Goal: Information Seeking & Learning: Learn about a topic

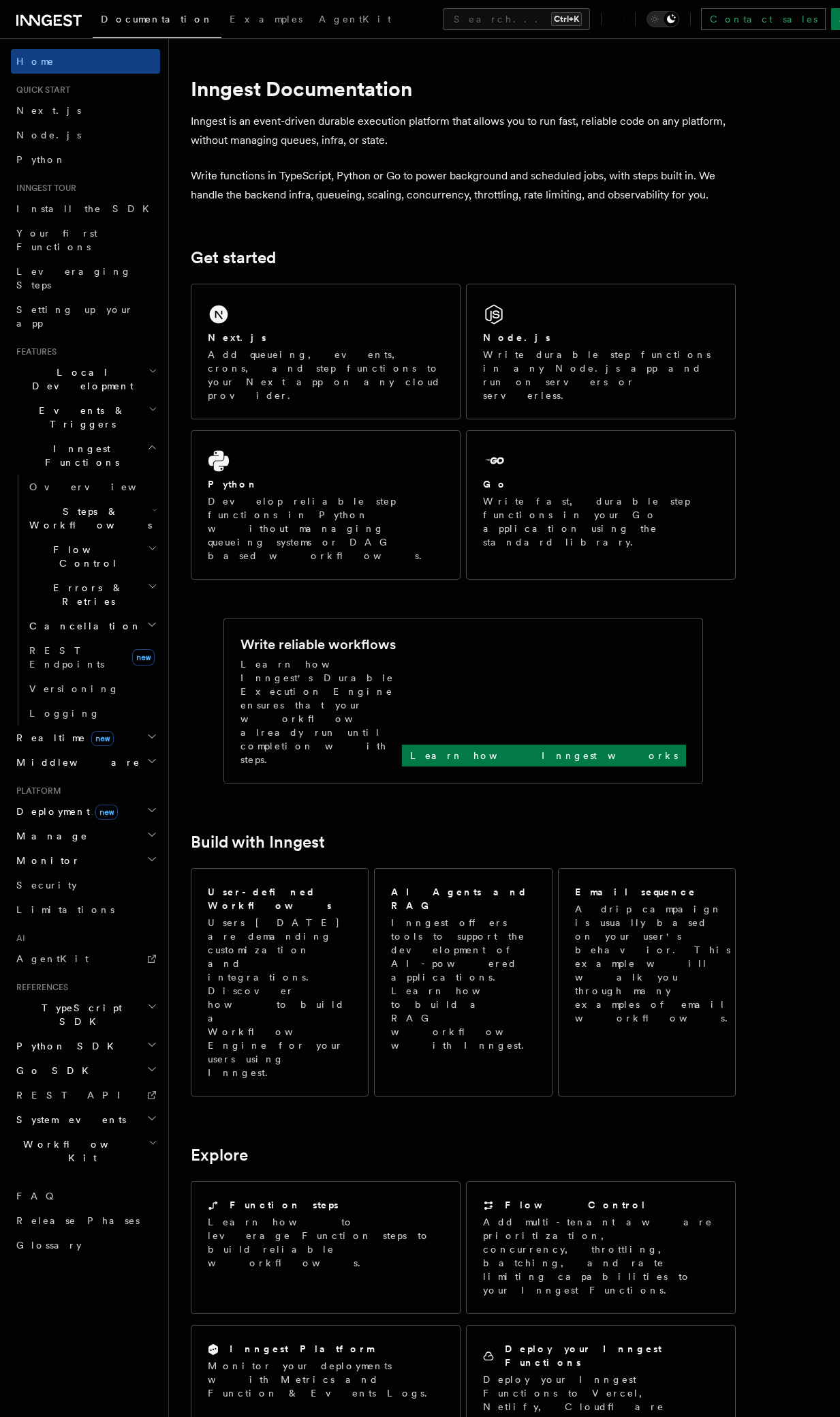
click at [47, 1137] on span "Workflow Kit" at bounding box center [80, 1150] width 137 height 27
click at [84, 1201] on span "Creating Workflow Actions" at bounding box center [89, 1220] width 119 height 39
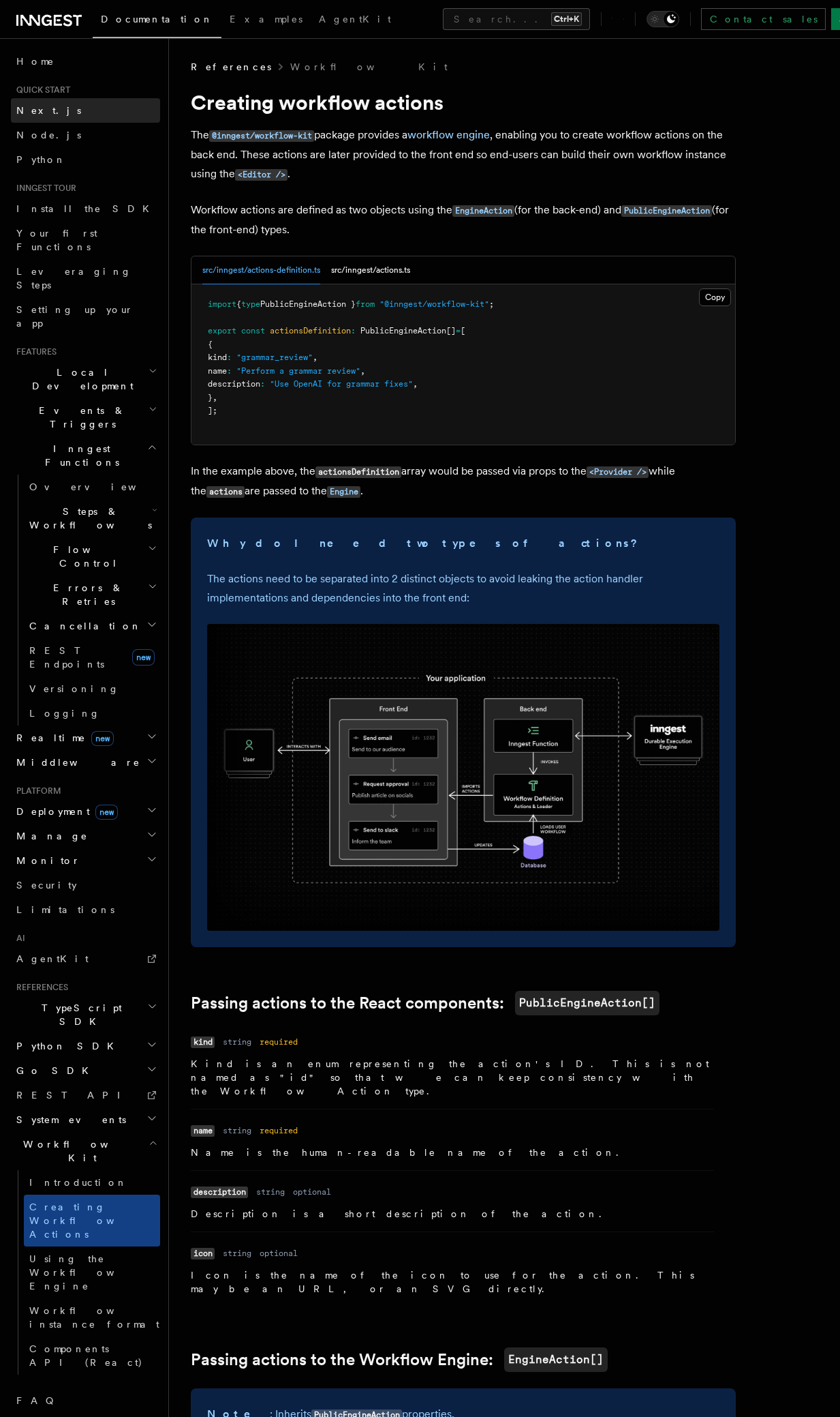
click at [26, 108] on span "Next.js" at bounding box center [48, 110] width 65 height 11
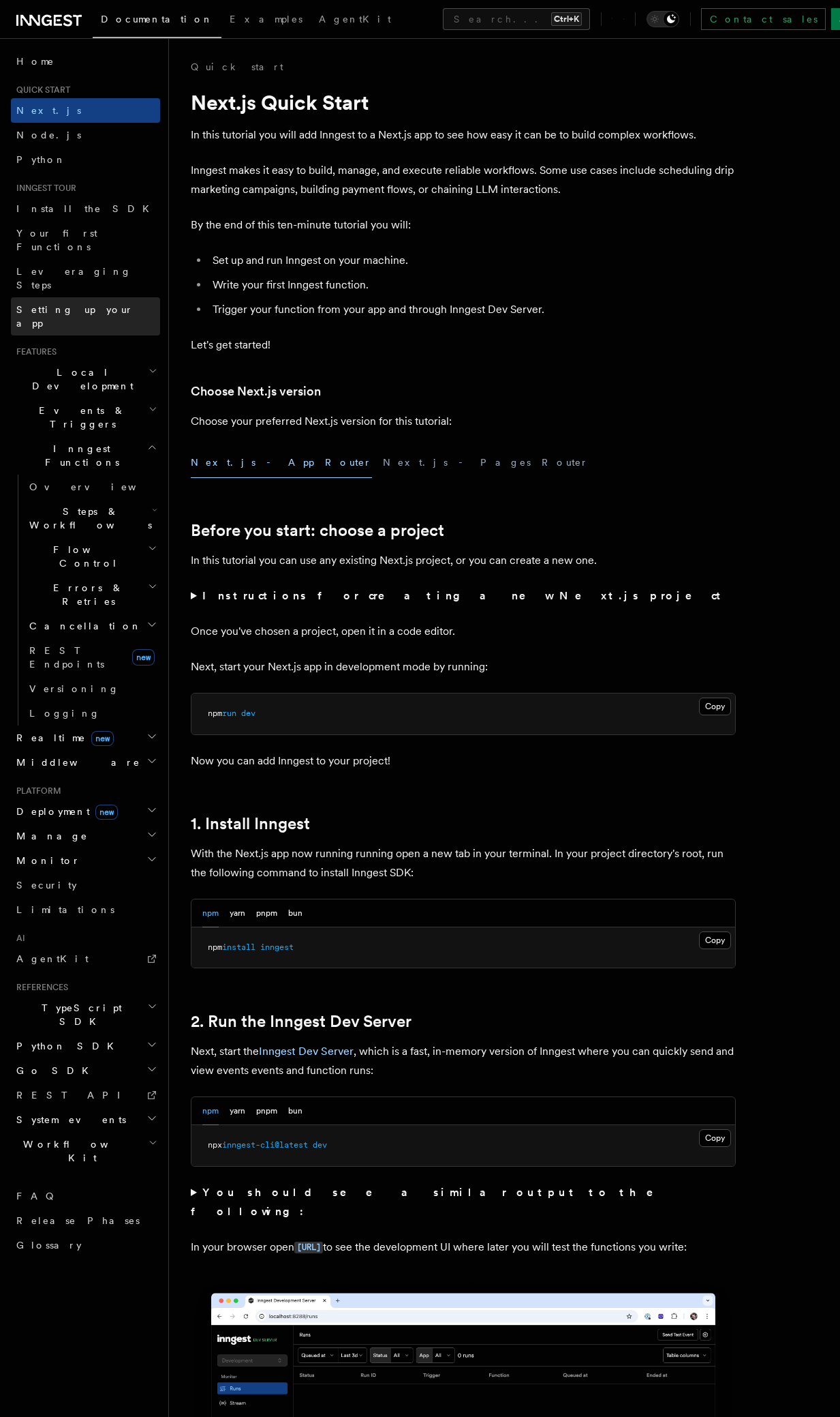
click at [49, 304] on span "Setting up your app" at bounding box center [74, 317] width 117 height 24
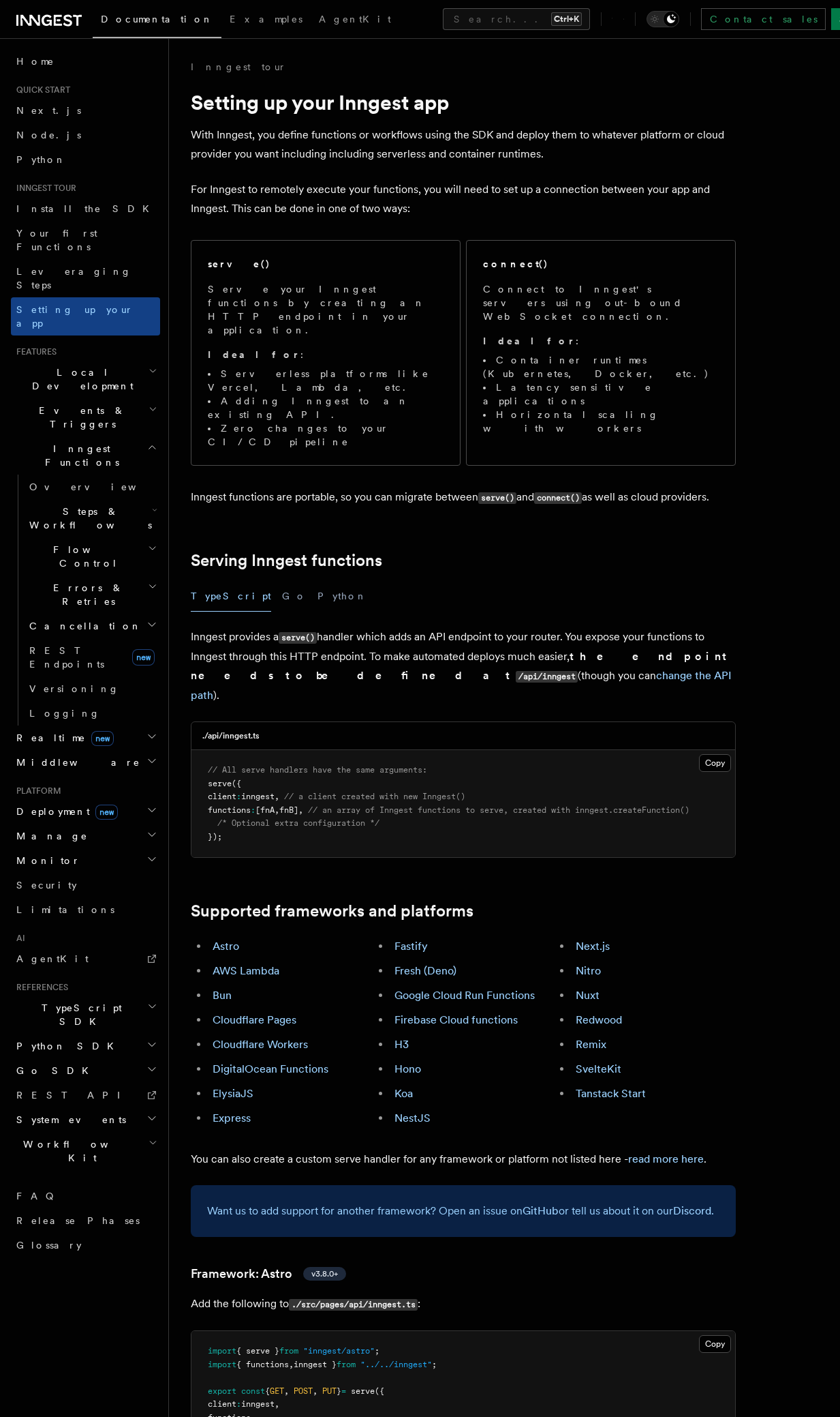
click at [151, 408] on icon "button" at bounding box center [153, 409] width 6 height 3
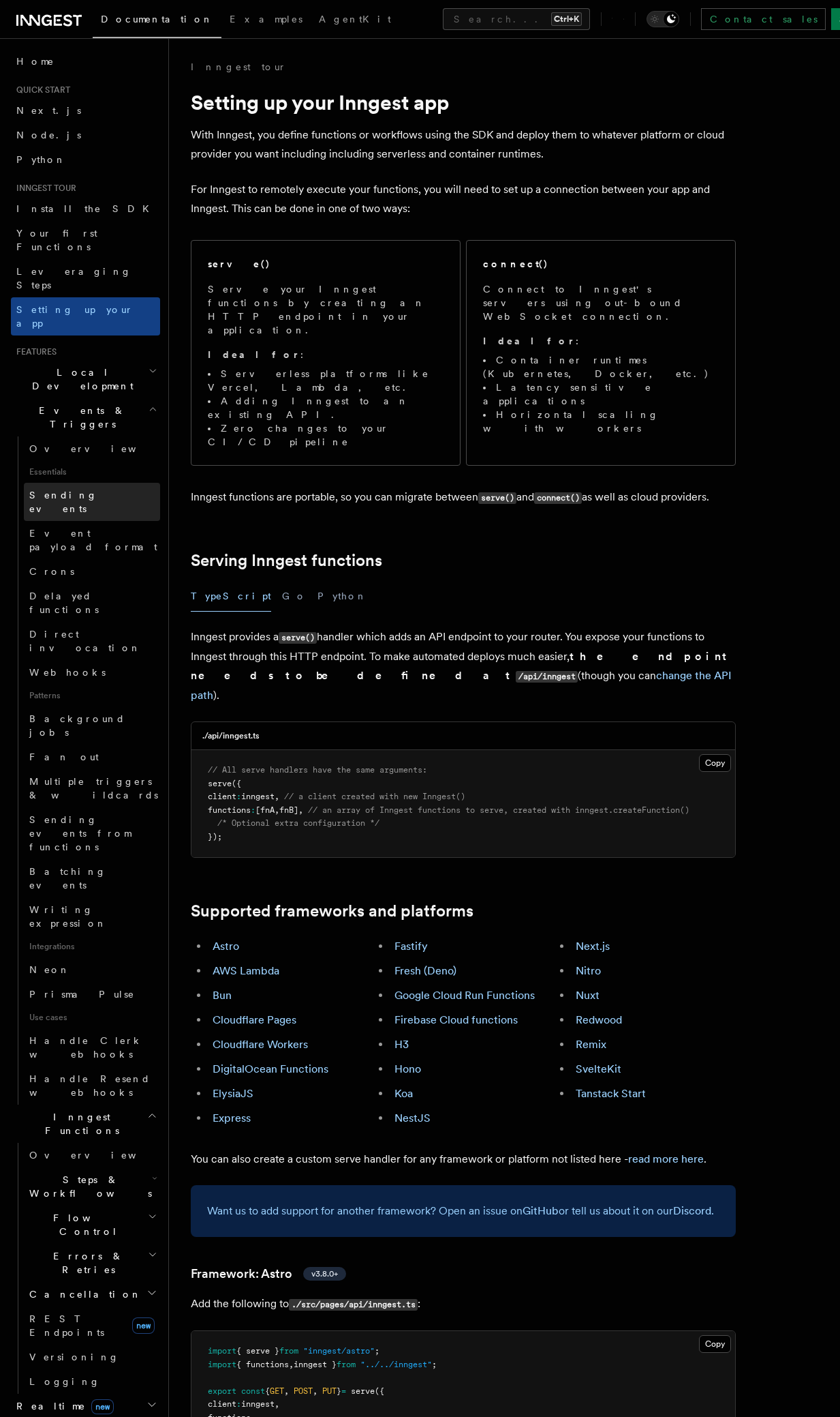
click at [71, 490] on span "Sending events" at bounding box center [63, 502] width 68 height 24
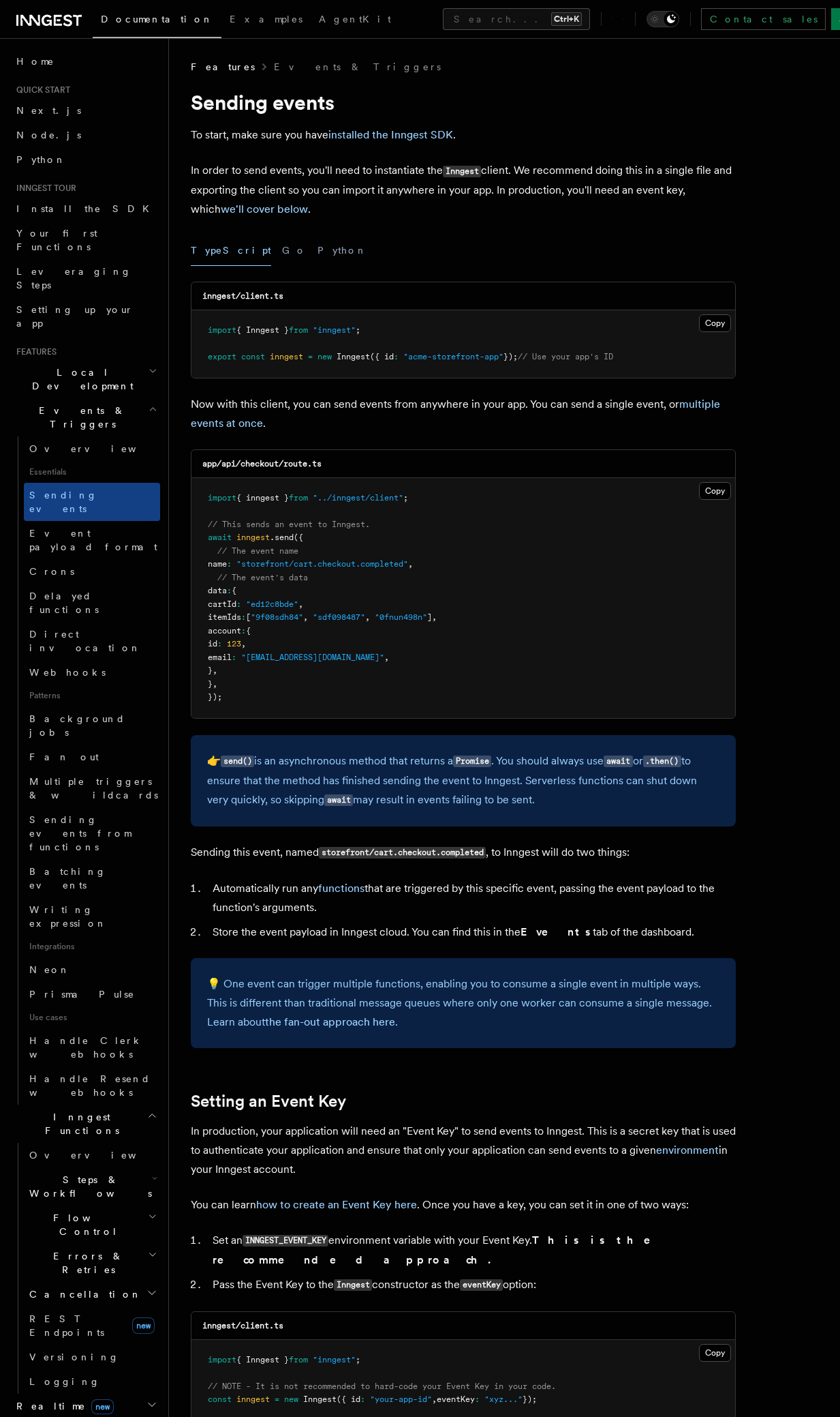
click at [154, 366] on icon "button" at bounding box center [153, 371] width 8 height 11
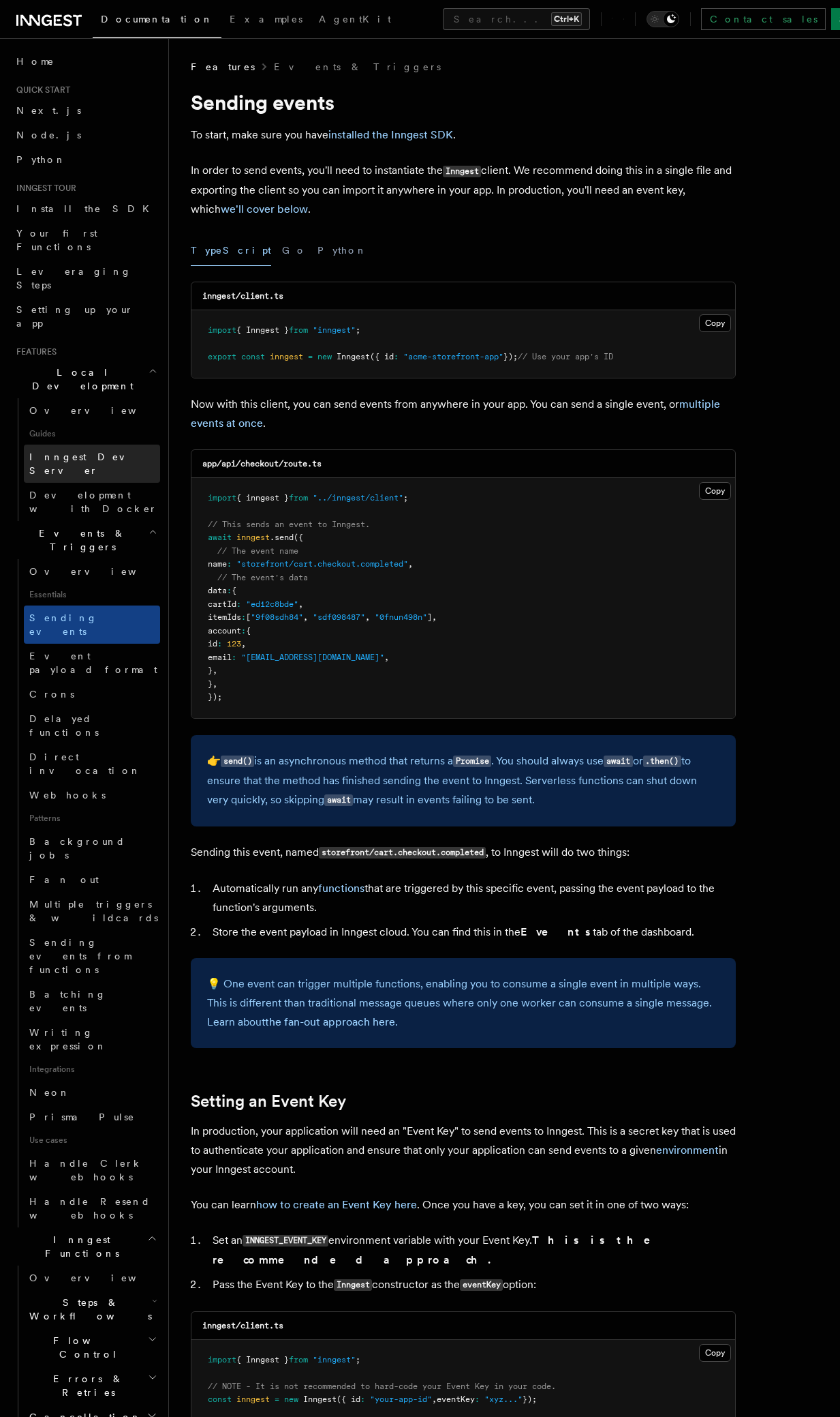
click at [89, 451] on span "Inngest Dev Server" at bounding box center [88, 464] width 117 height 24
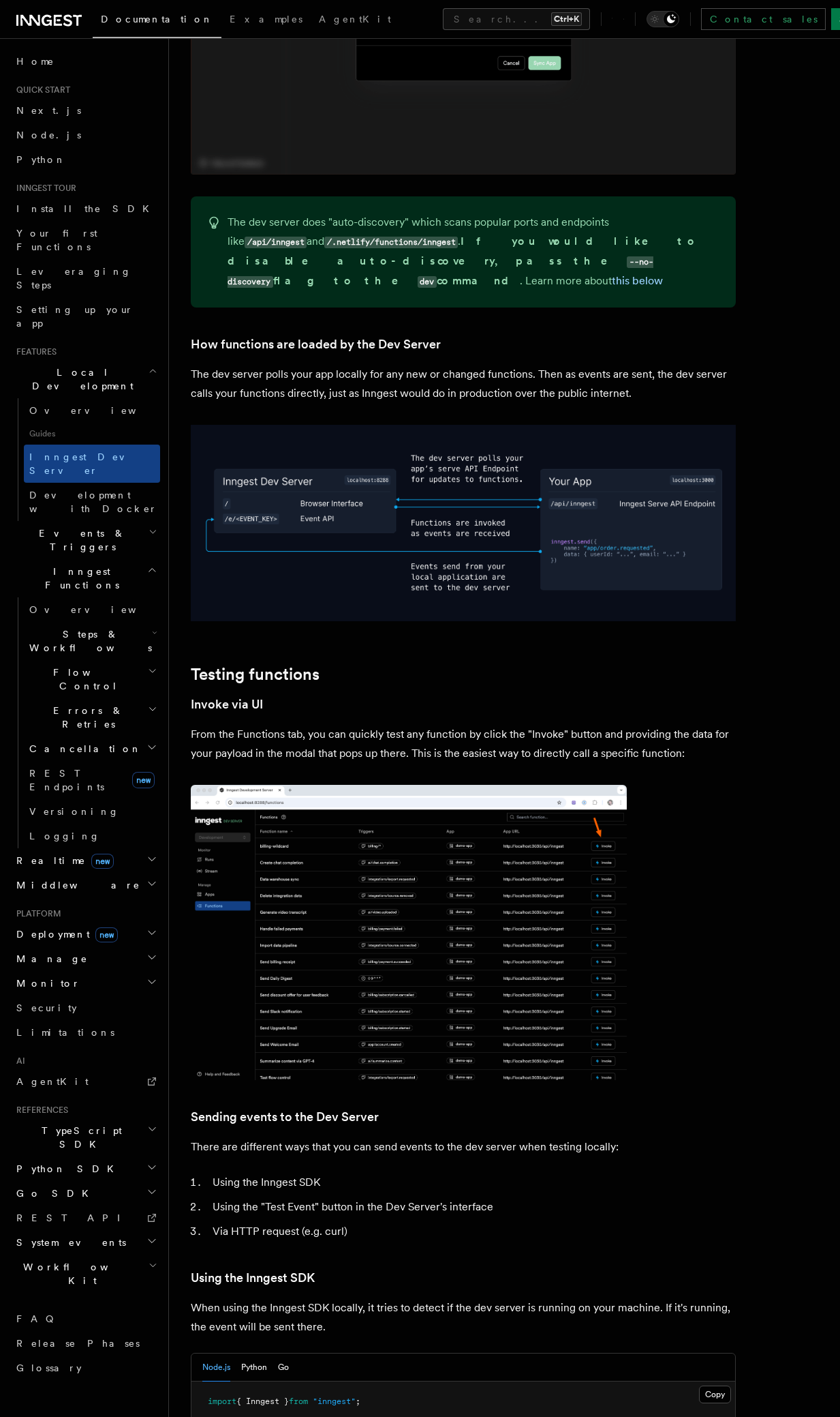
scroll to position [950, 0]
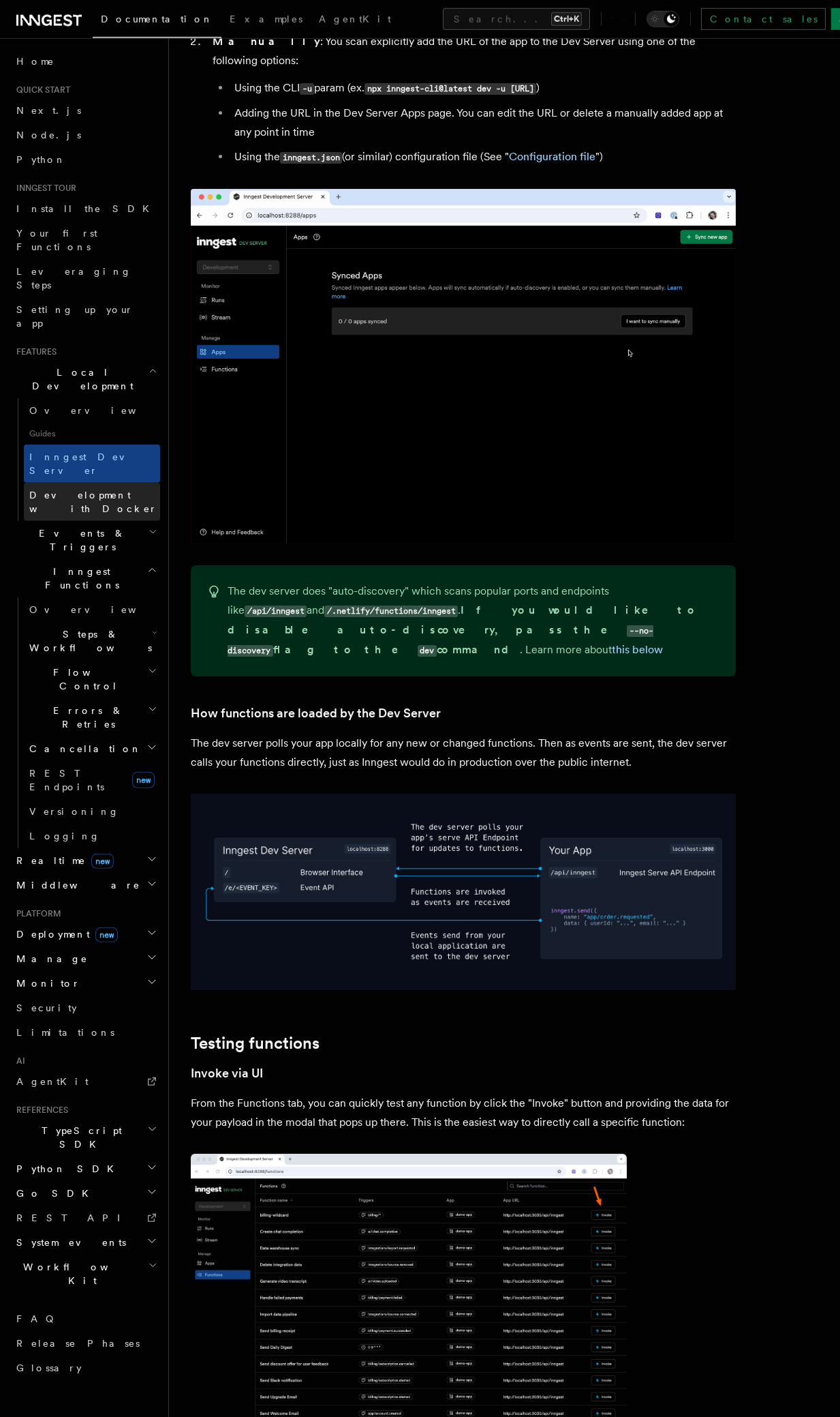
click at [75, 482] on link "Development with Docker" at bounding box center [91, 501] width 137 height 39
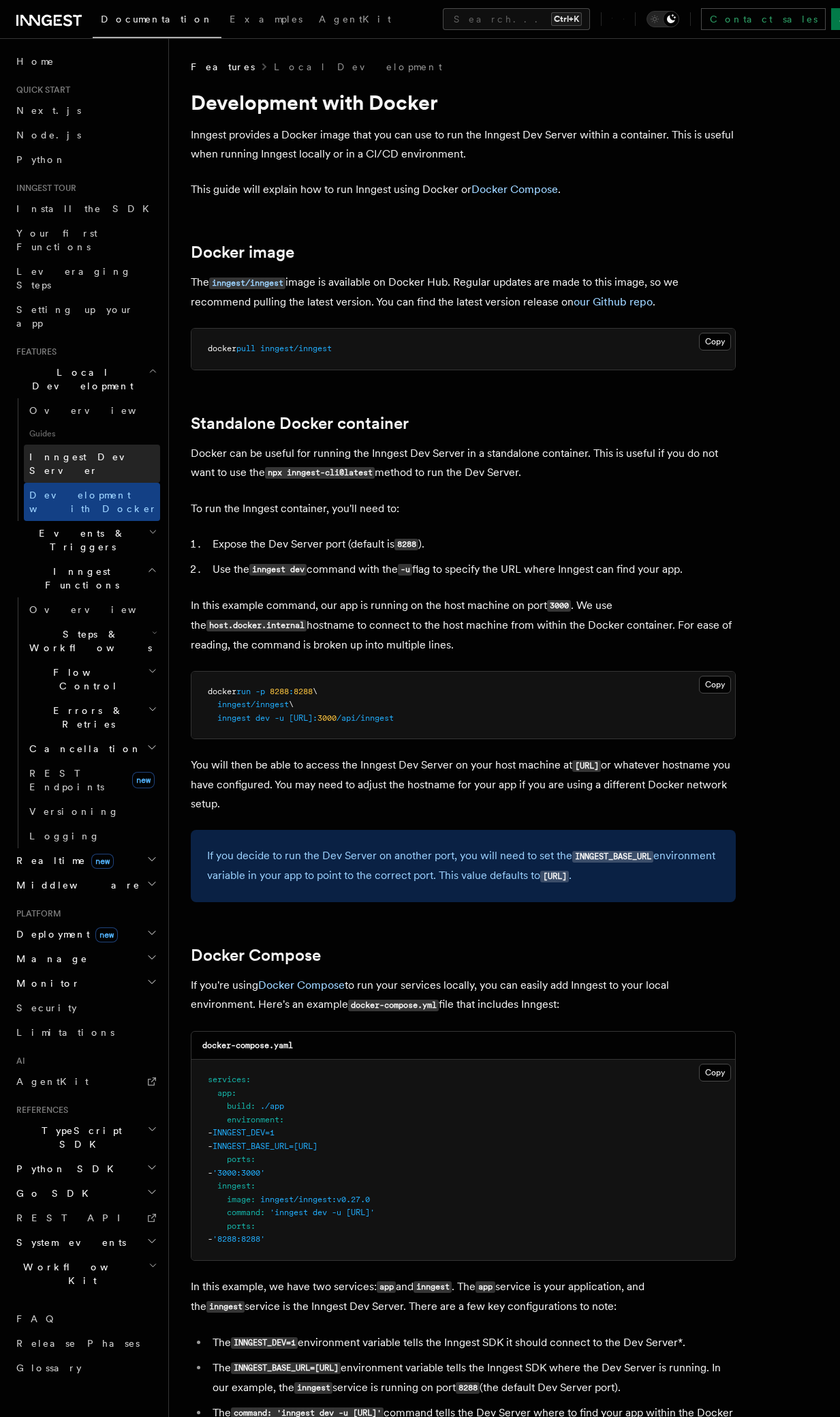
click at [80, 451] on span "Inngest Dev Server" at bounding box center [88, 464] width 117 height 24
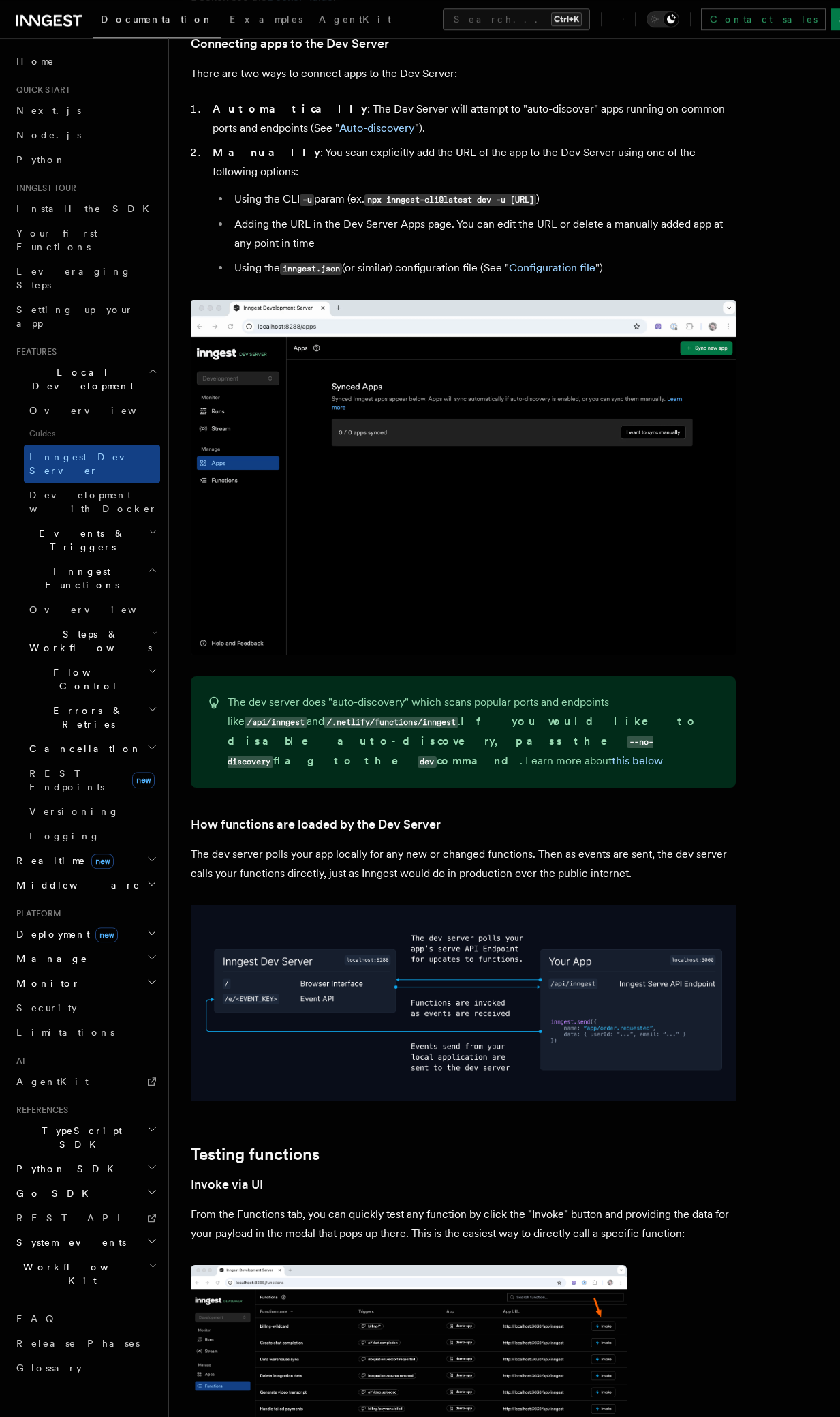
scroll to position [733, 0]
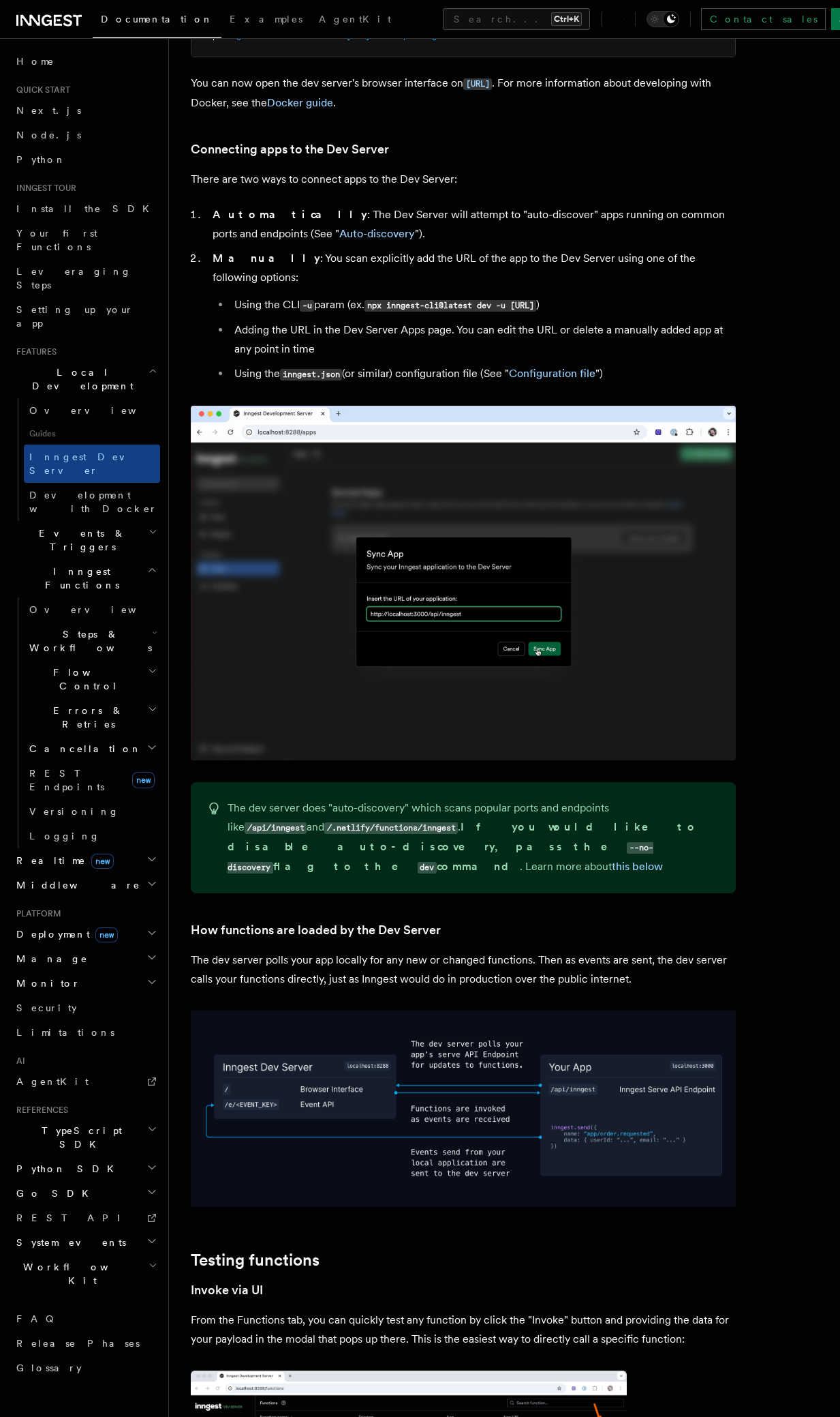
click at [155, 1124] on icon "button" at bounding box center [152, 1130] width 10 height 11
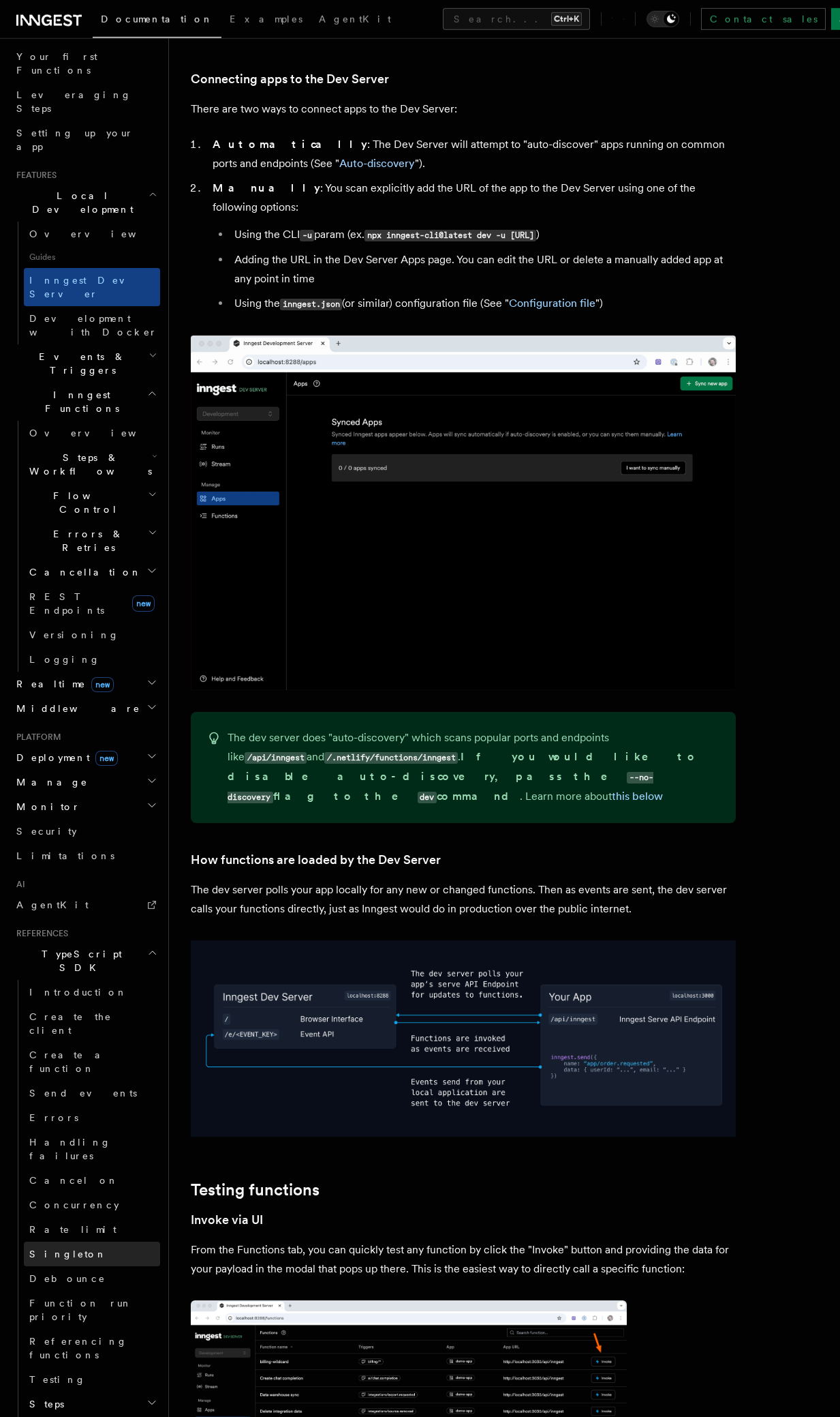
scroll to position [238, 0]
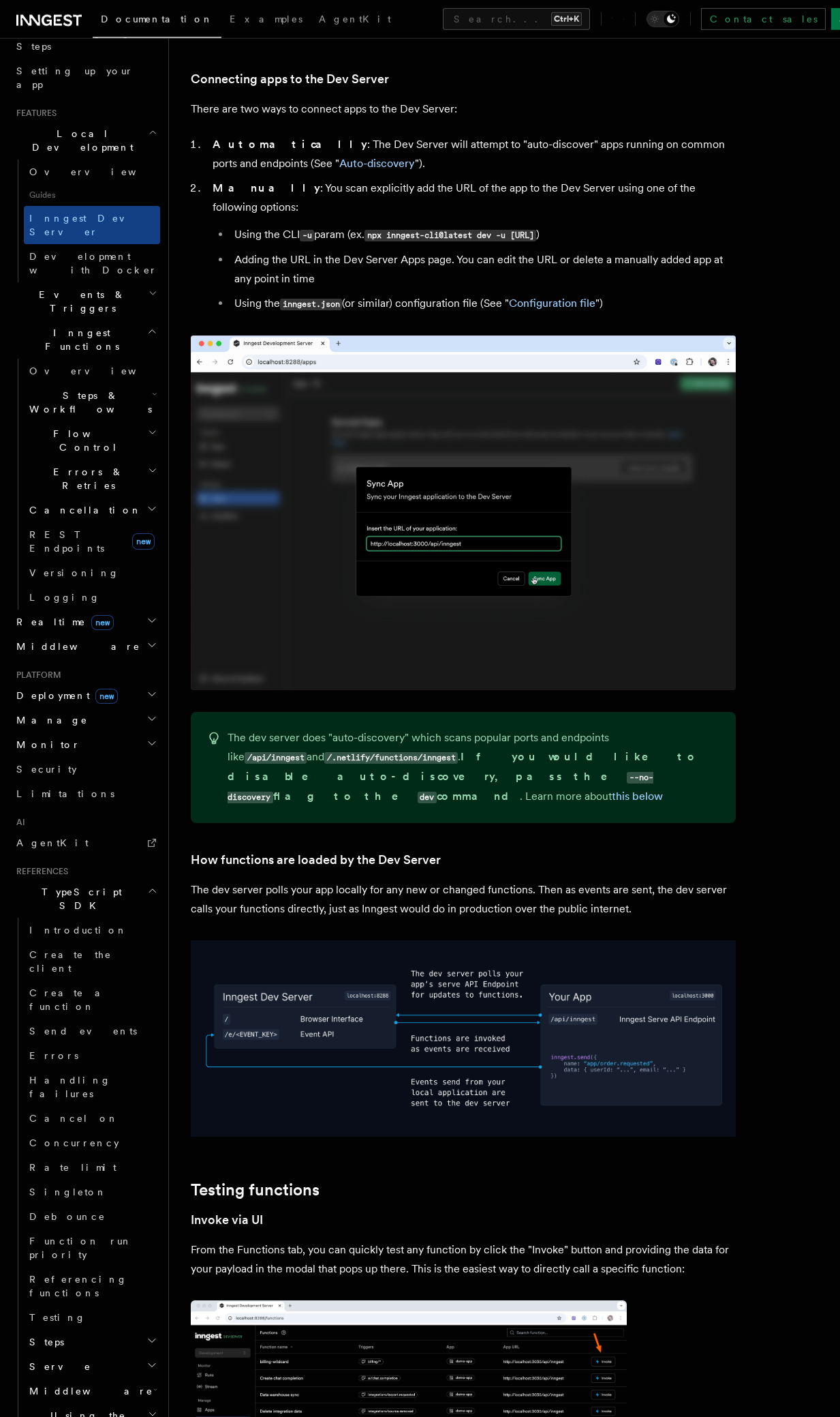
click at [69, 1329] on h2 "Steps" at bounding box center [91, 1342] width 137 height 24
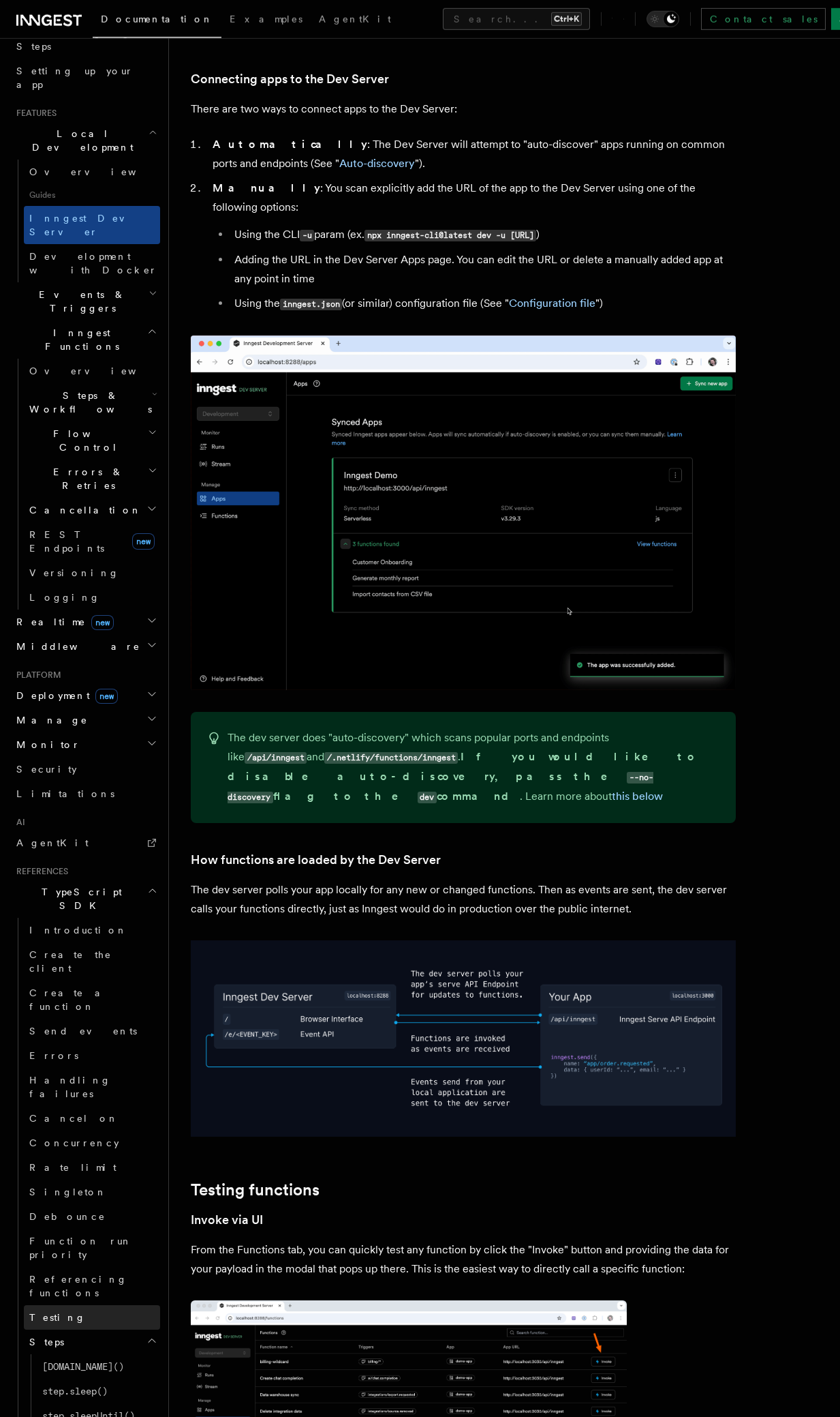
click at [65, 1305] on link "Testing" at bounding box center [91, 1317] width 137 height 24
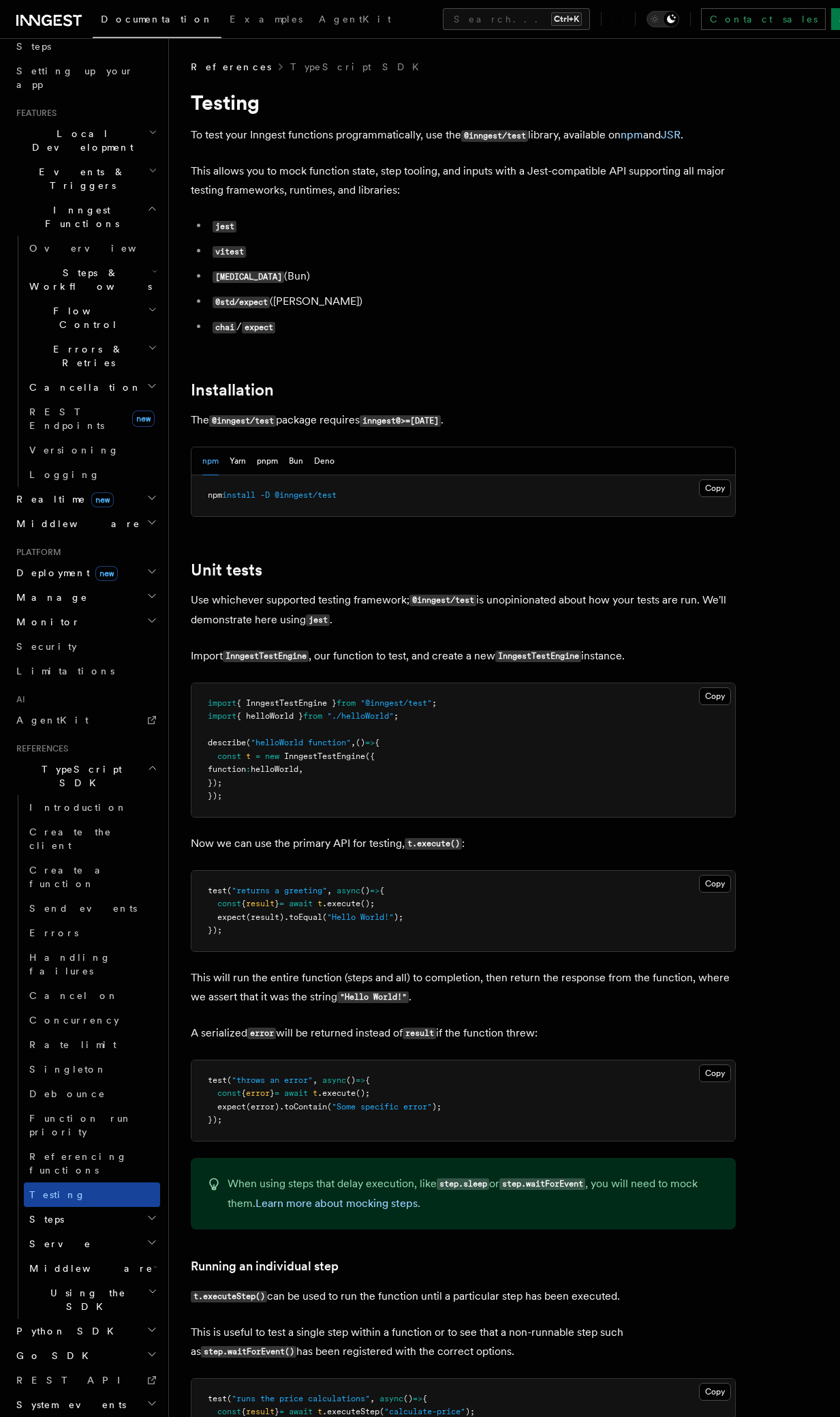
scroll to position [143, 0]
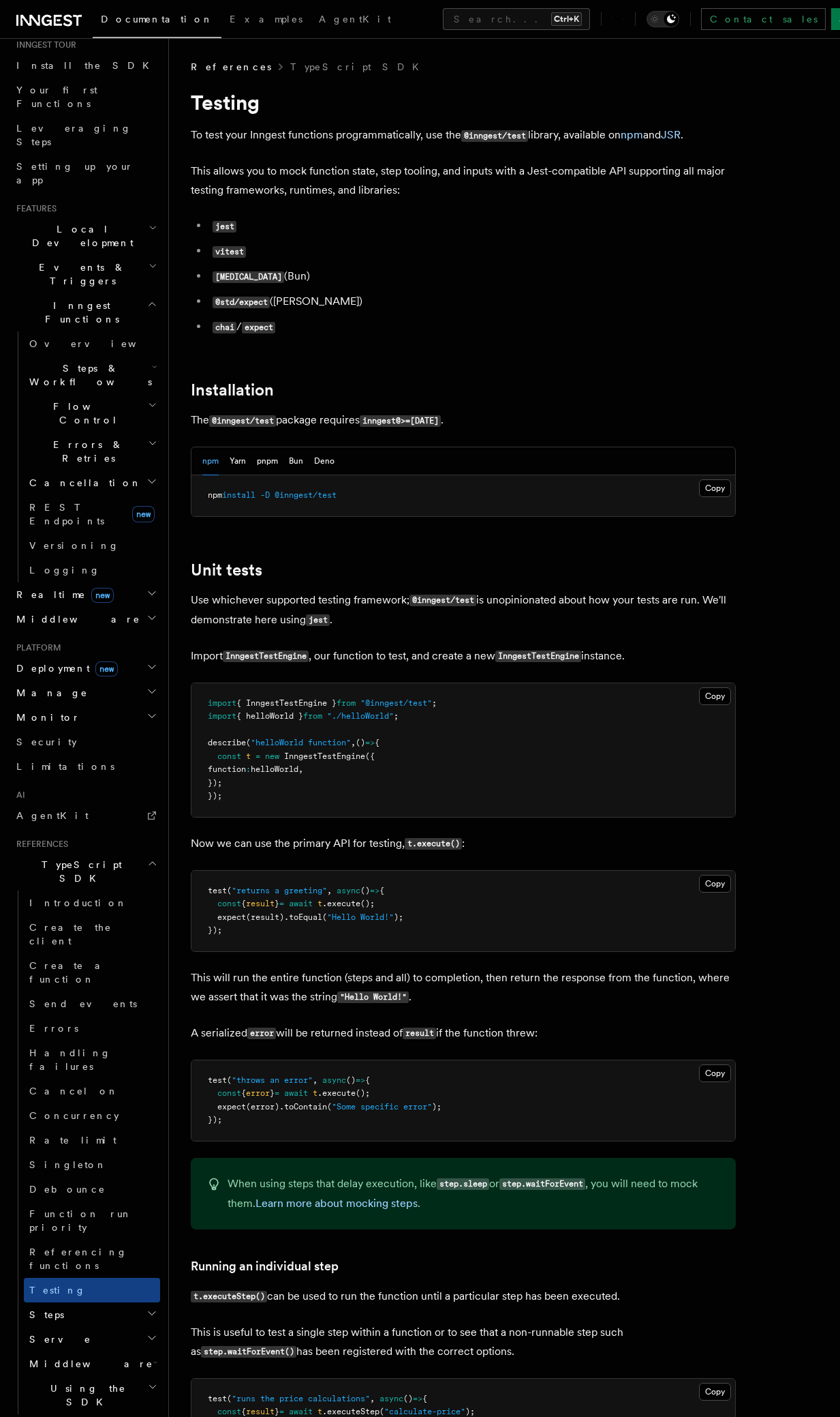
click at [95, 1352] on h2 "Middleware" at bounding box center [91, 1364] width 137 height 24
click at [91, 1376] on link "Lifecycle" at bounding box center [98, 1389] width 123 height 24
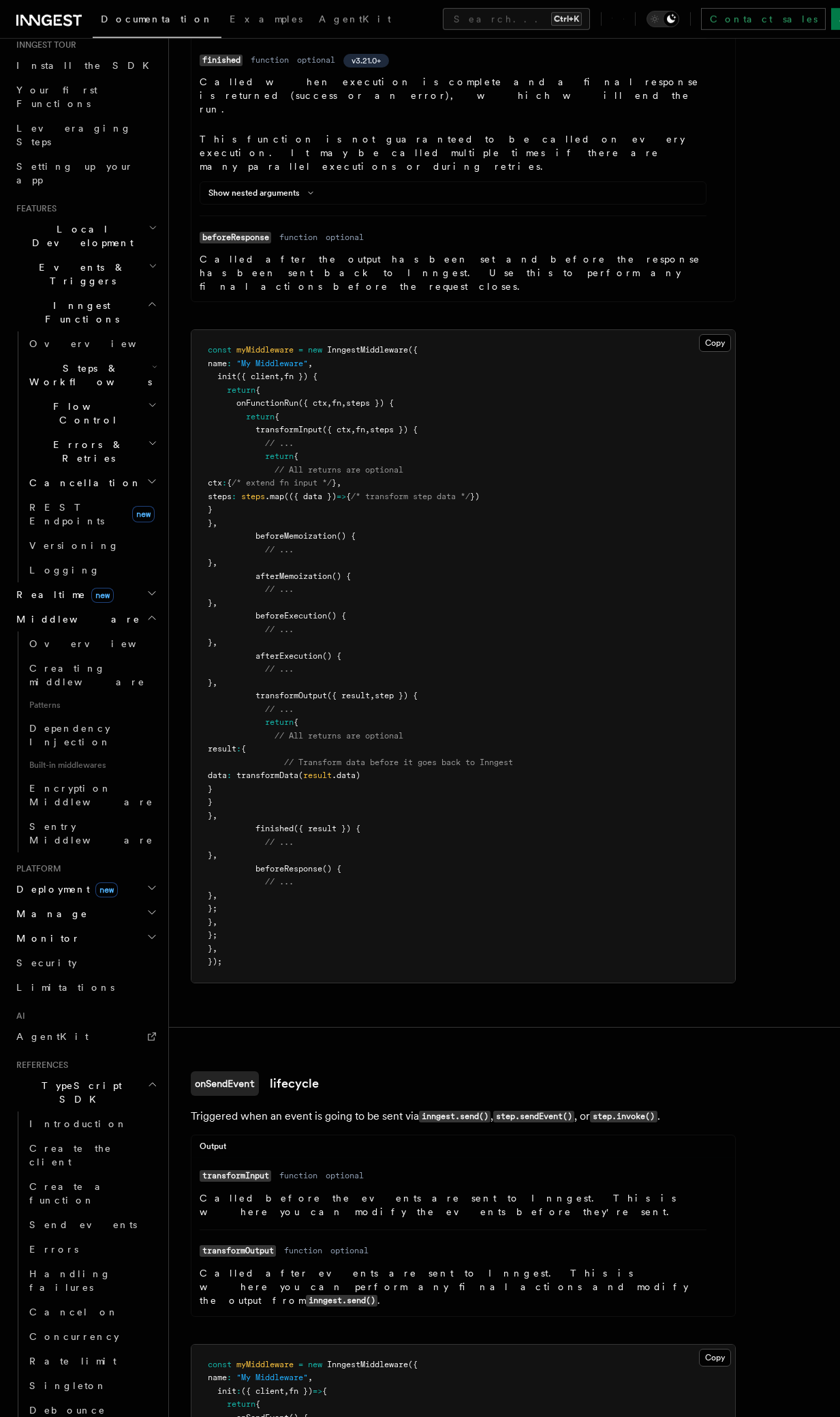
scroll to position [1284, 0]
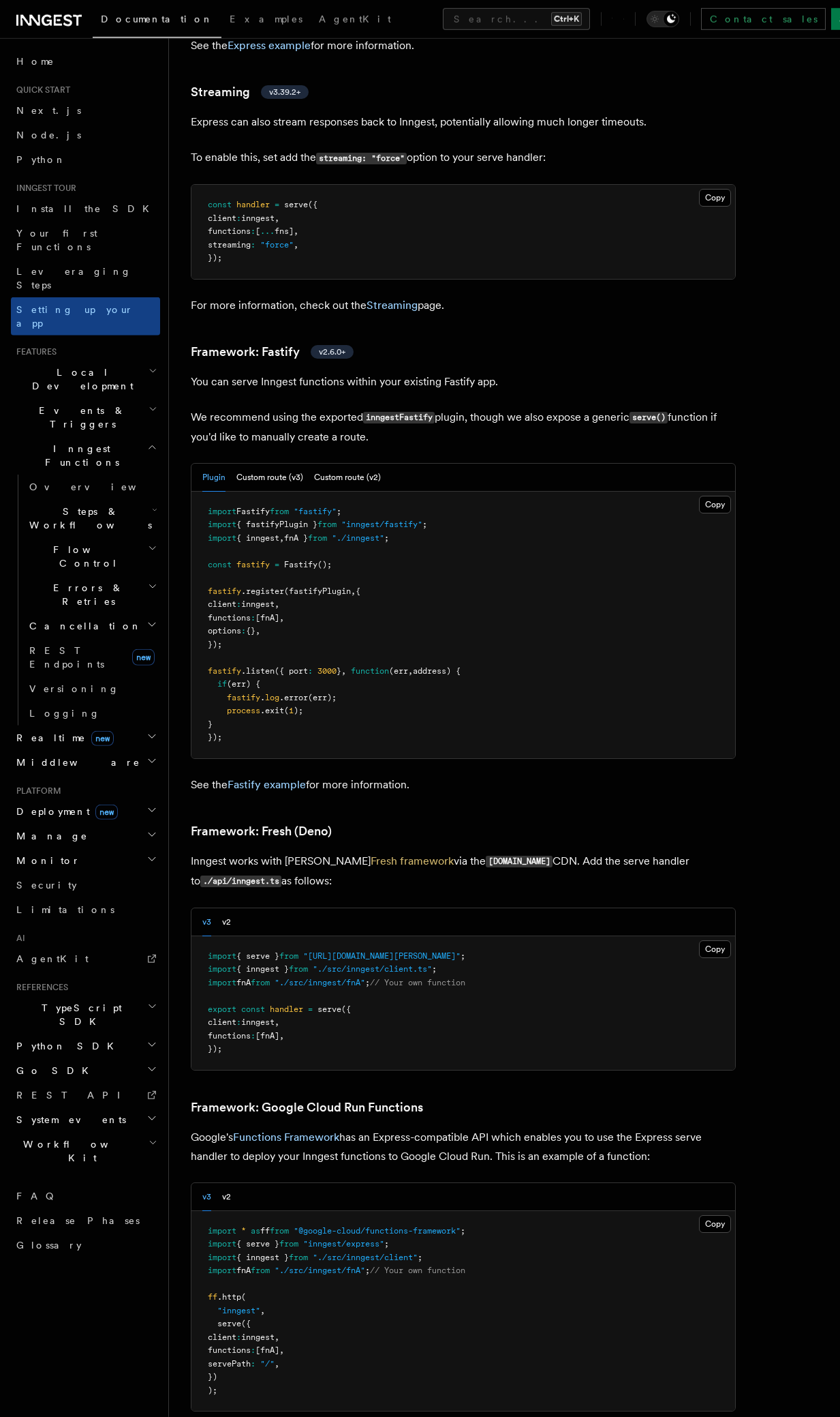
scroll to position [4498, 0]
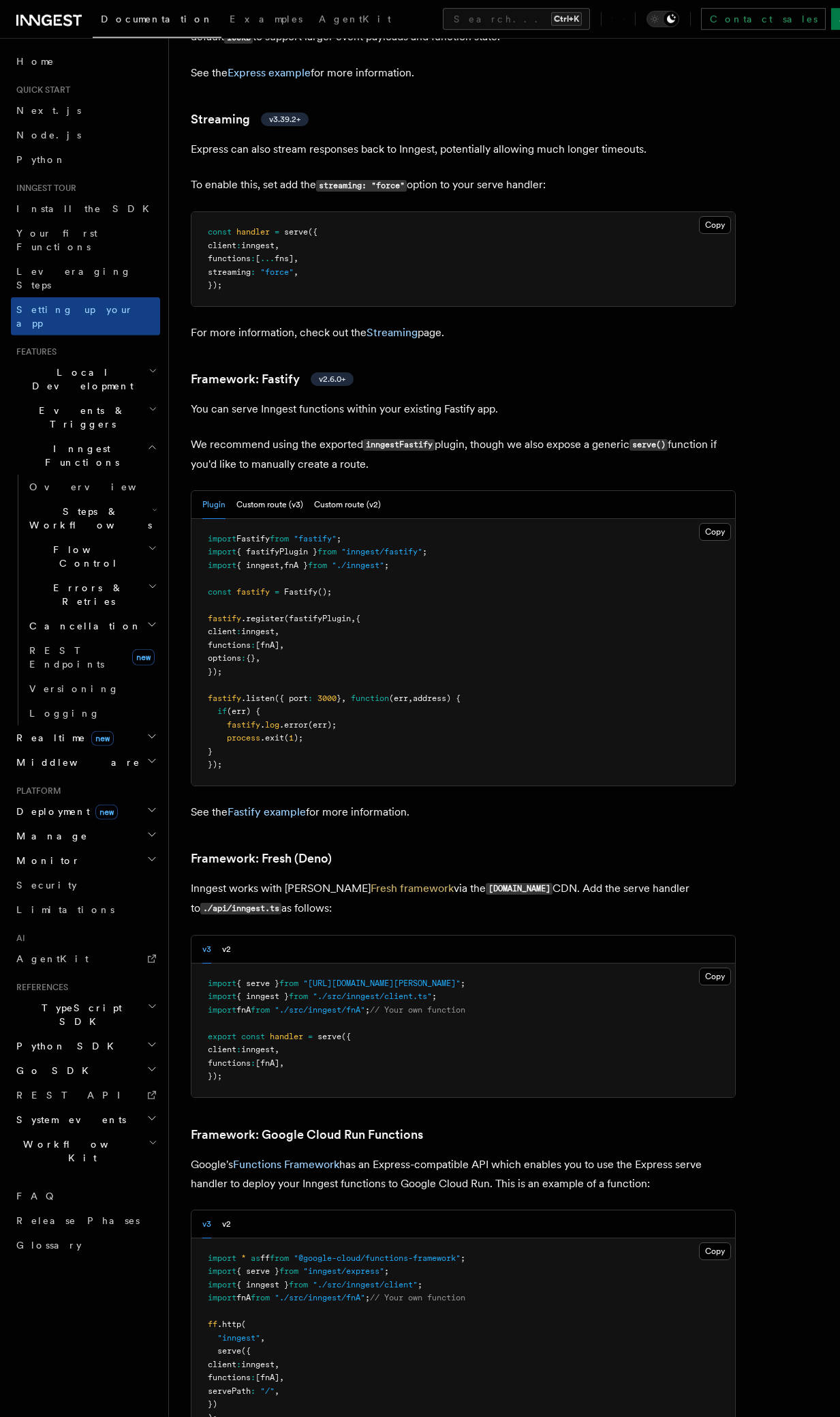
click at [56, 366] on span "Local Development" at bounding box center [80, 379] width 137 height 27
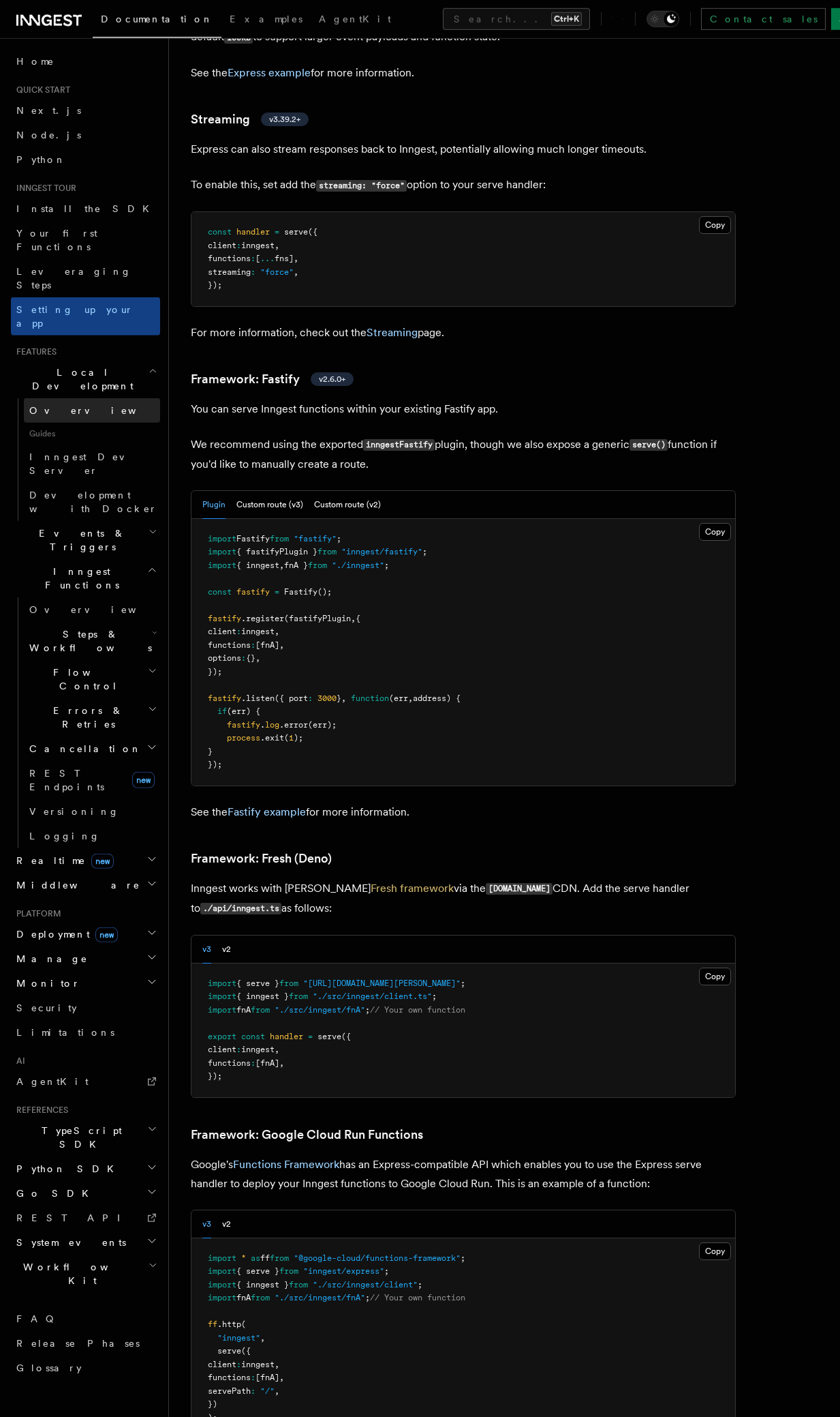
click at [56, 405] on span "Overview" at bounding box center [99, 411] width 140 height 11
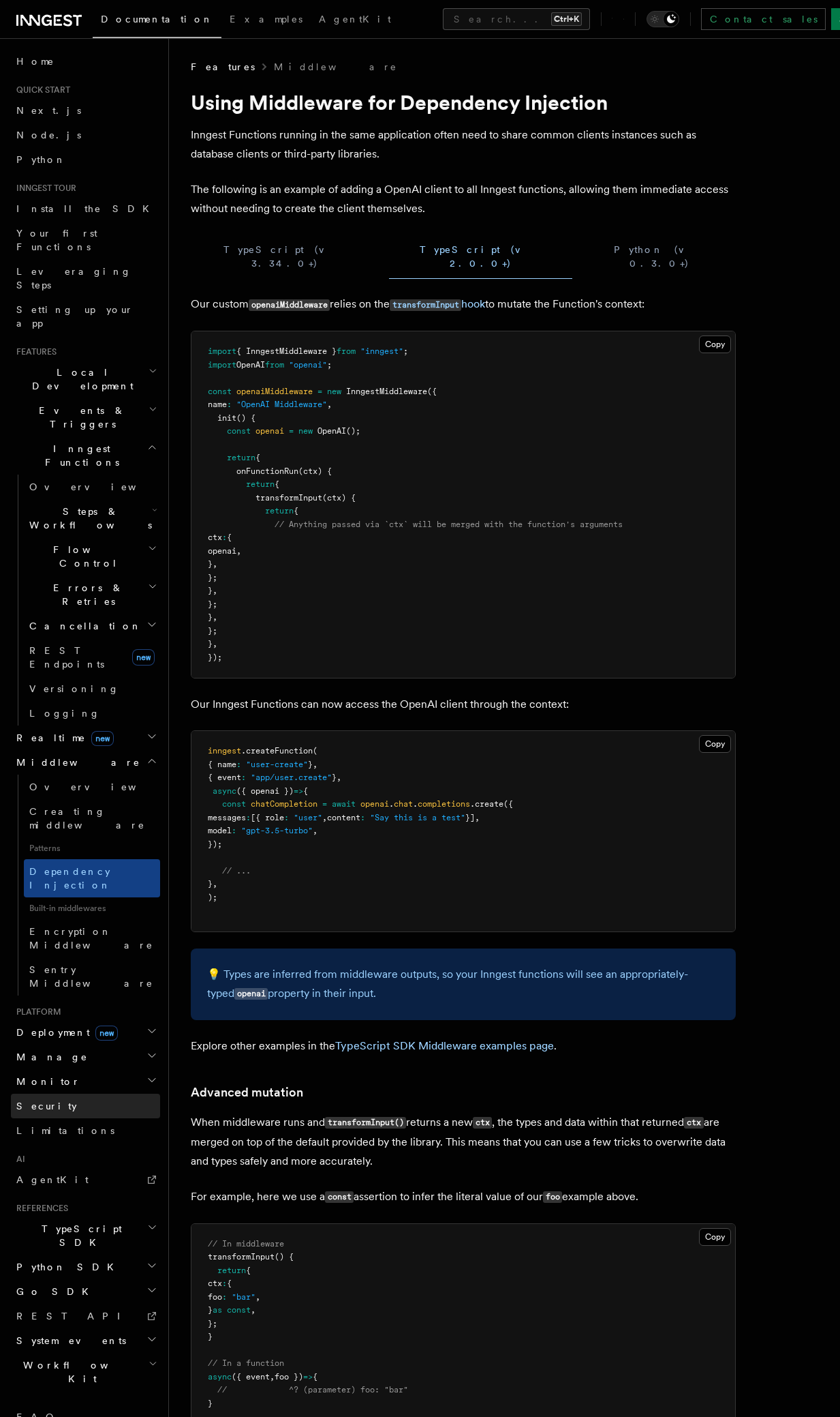
click at [66, 1094] on link "Security" at bounding box center [86, 1106] width 150 height 24
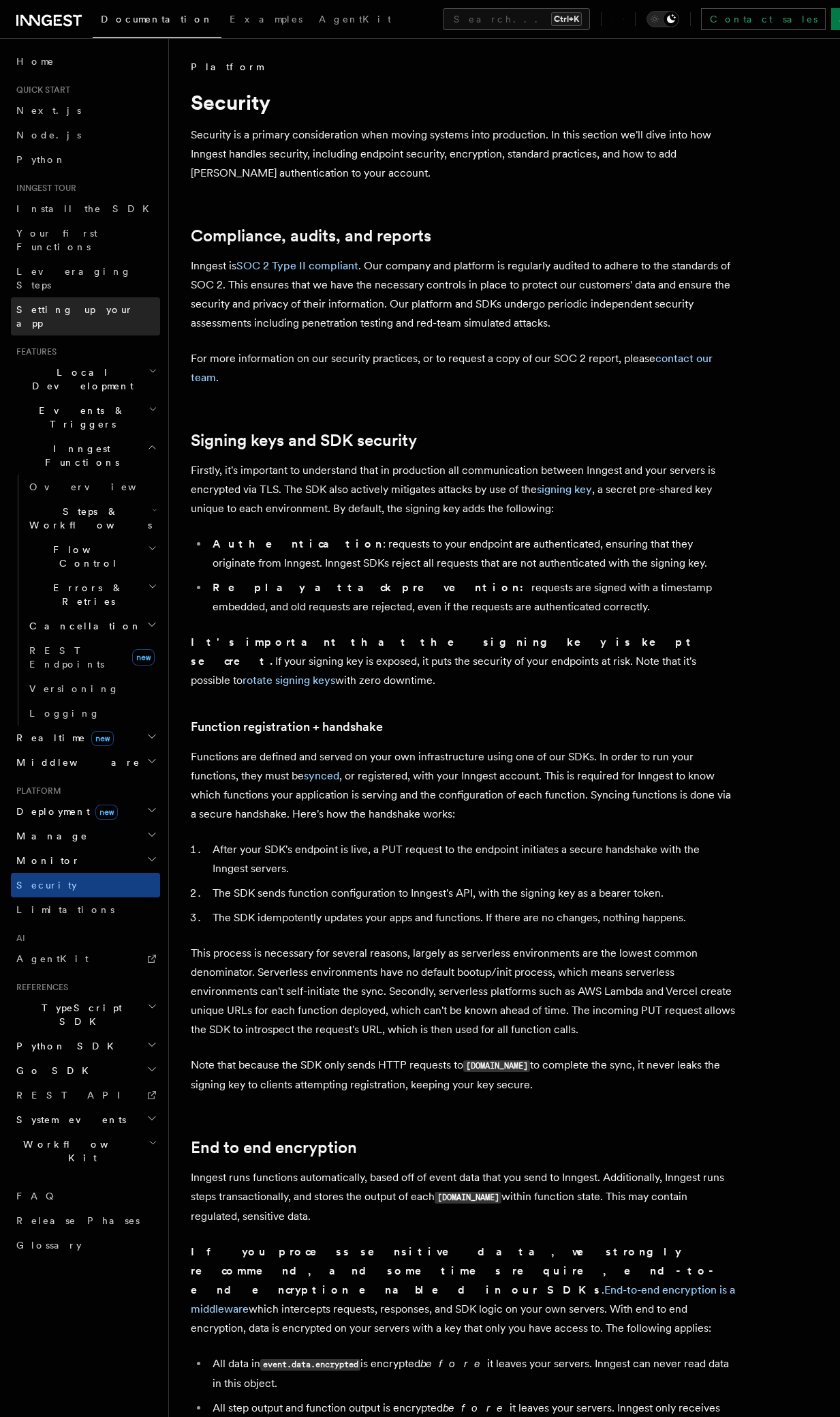
click at [57, 304] on span "Setting up your app" at bounding box center [74, 317] width 117 height 24
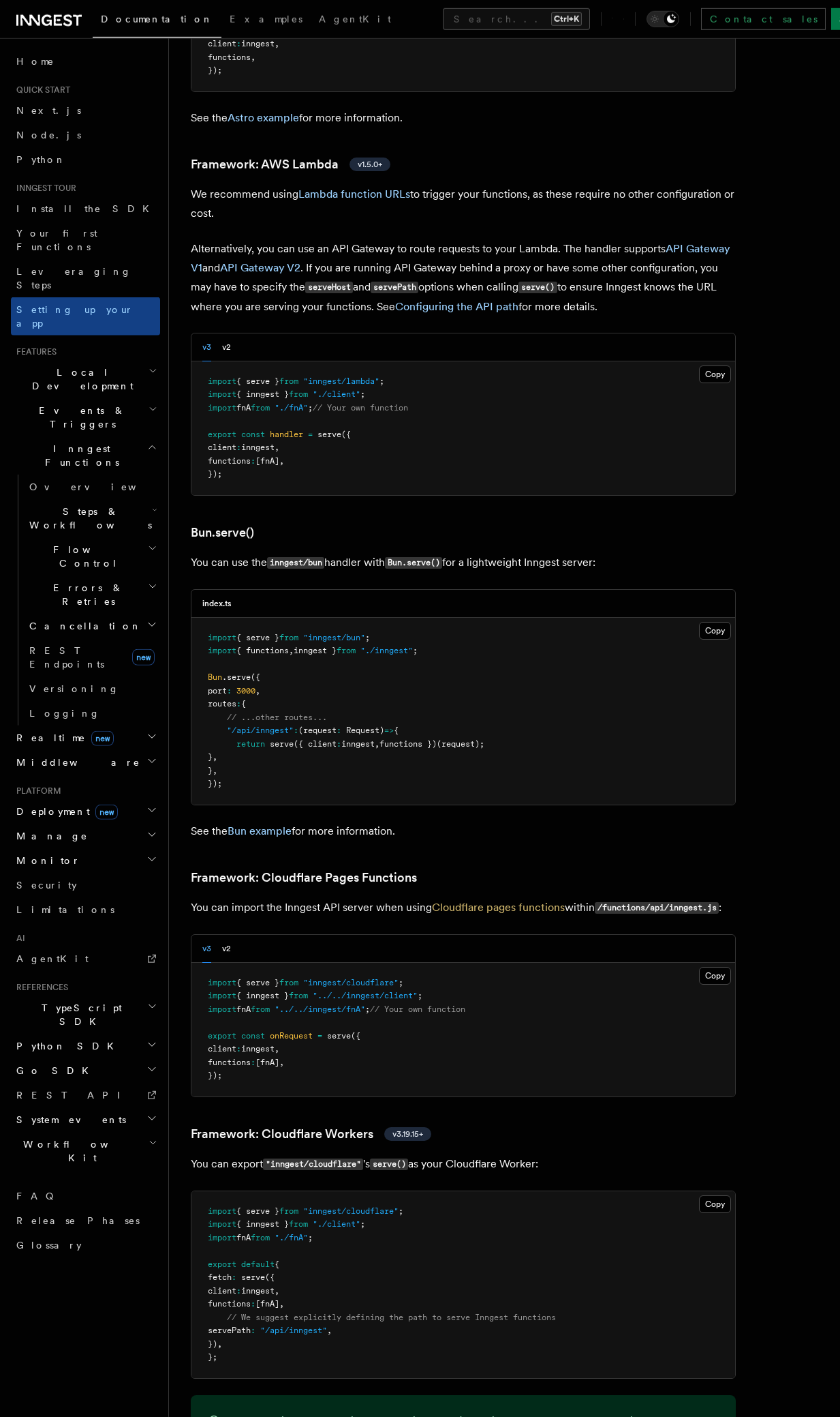
scroll to position [1295, 0]
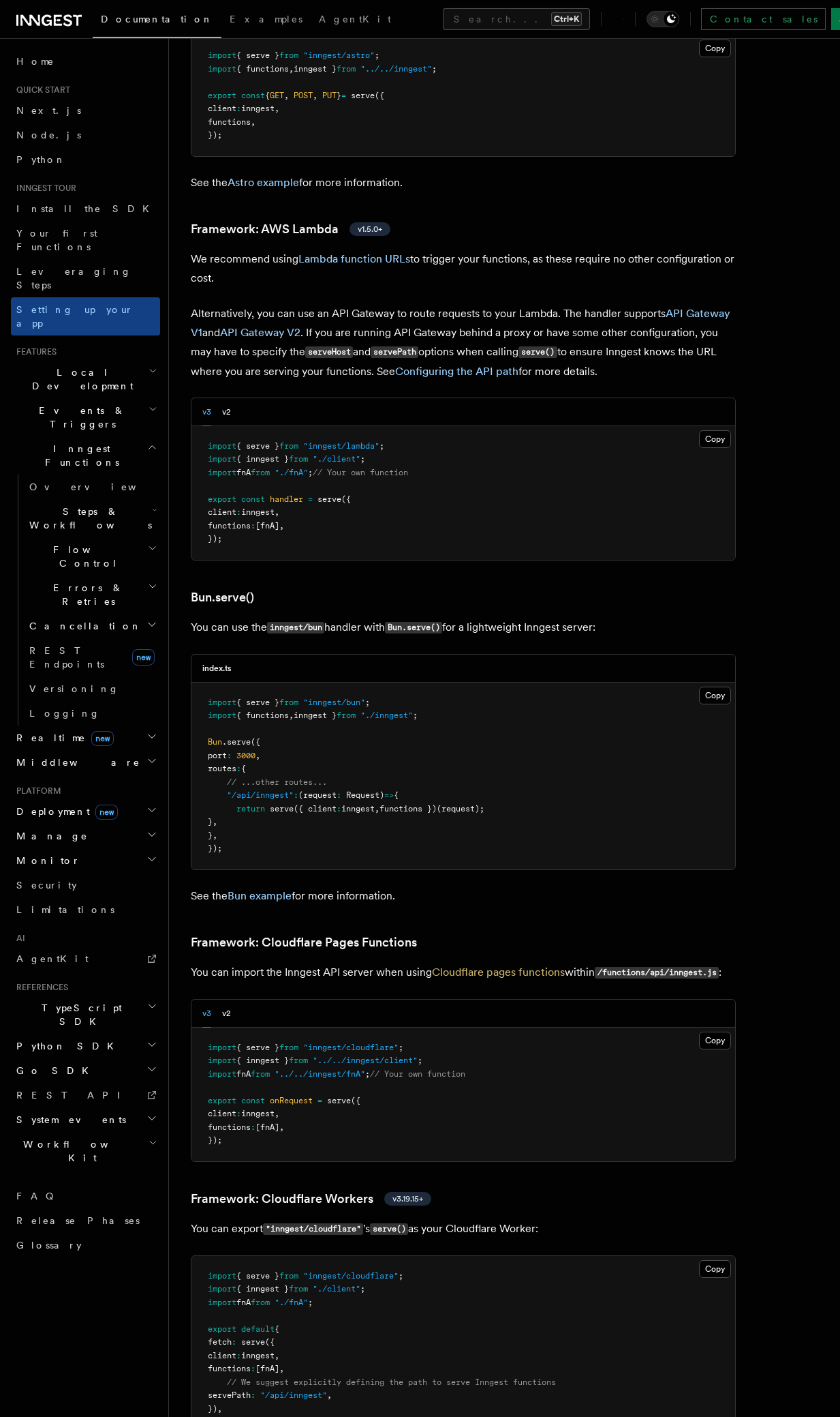
click at [151, 1002] on icon "button" at bounding box center [152, 1007] width 10 height 11
click at [77, 1064] on span "Create the client" at bounding box center [94, 1077] width 131 height 27
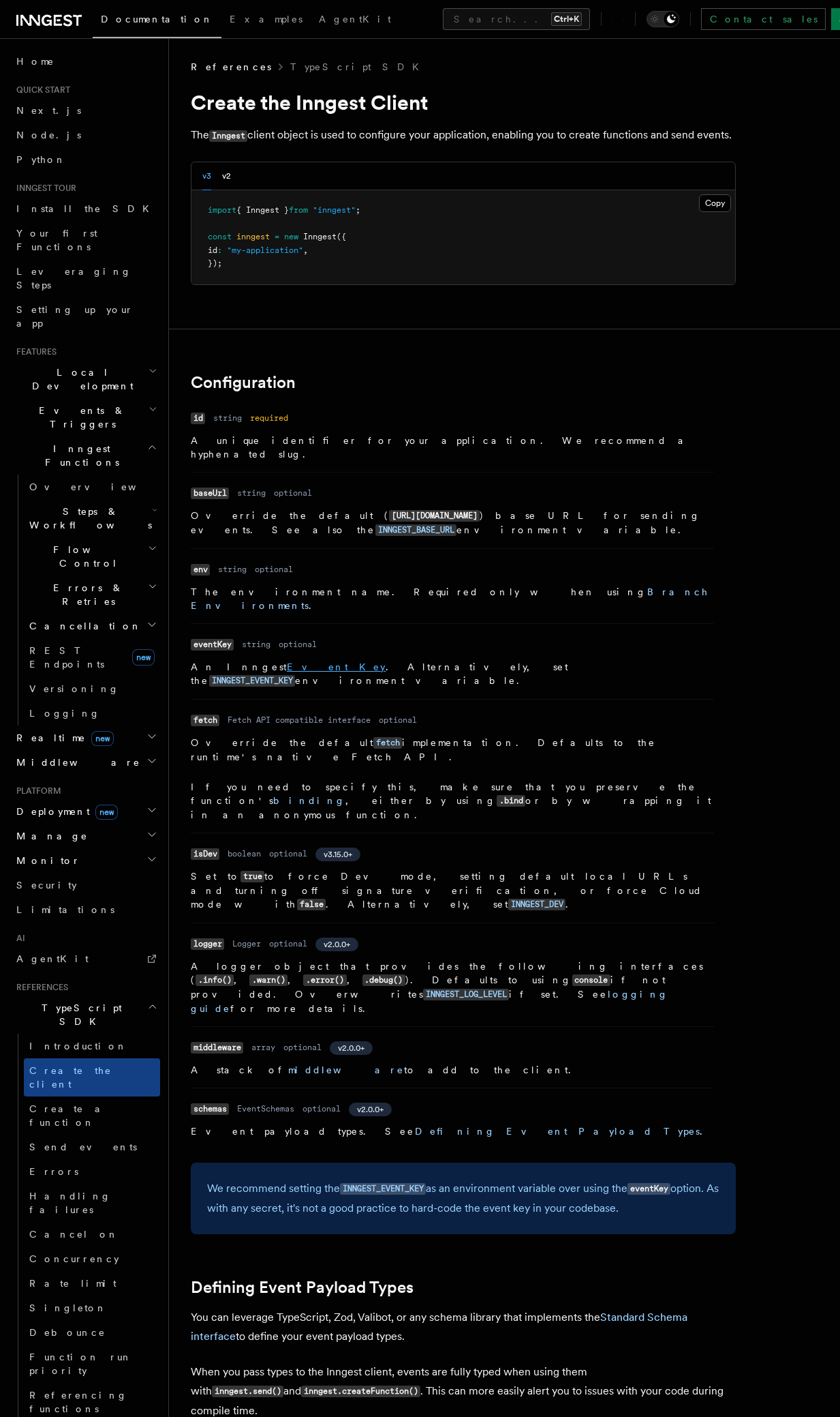
click at [287, 661] on link "Event Key" at bounding box center [336, 667] width 99 height 11
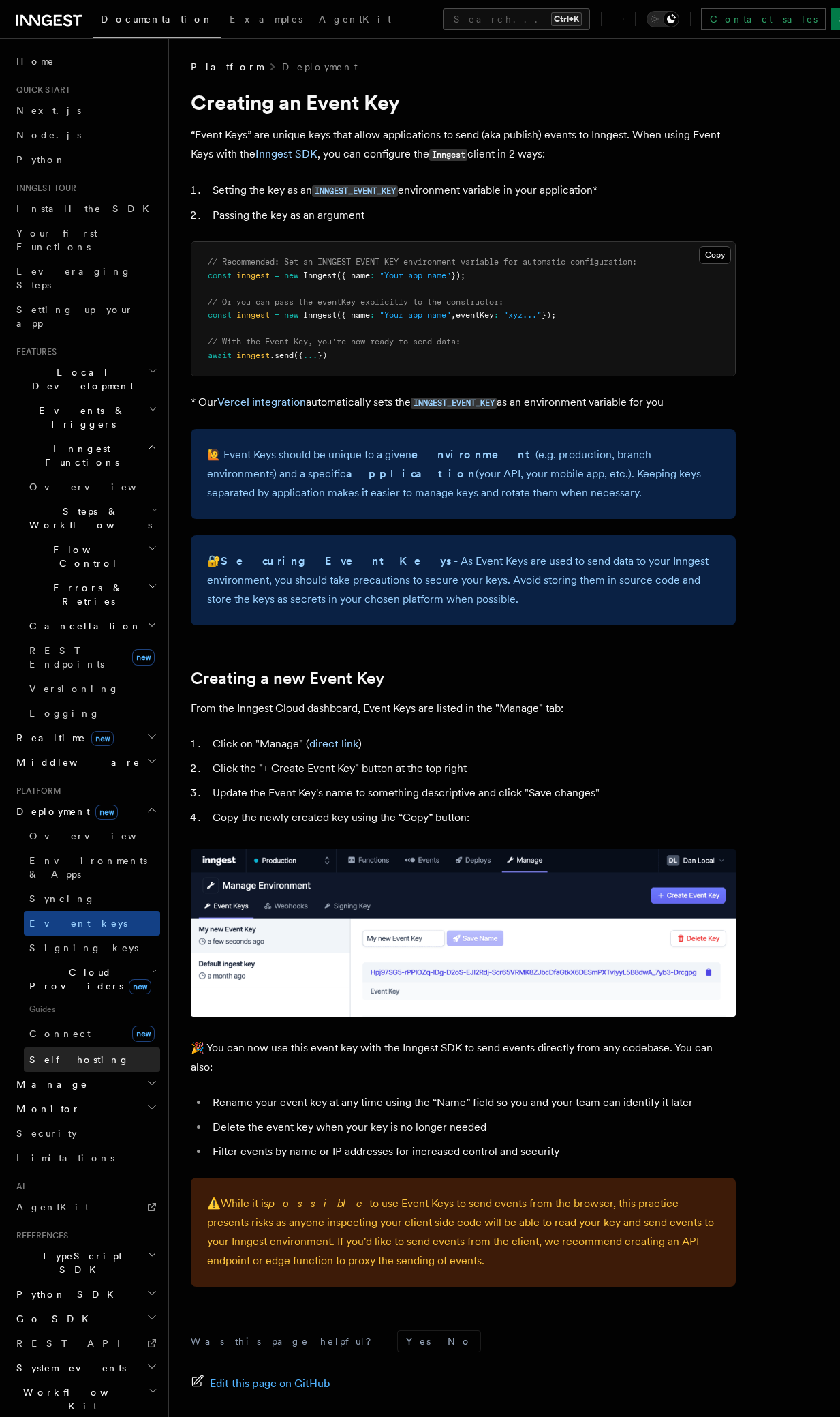
click at [75, 1054] on span "Self hosting" at bounding box center [79, 1060] width 100 height 11
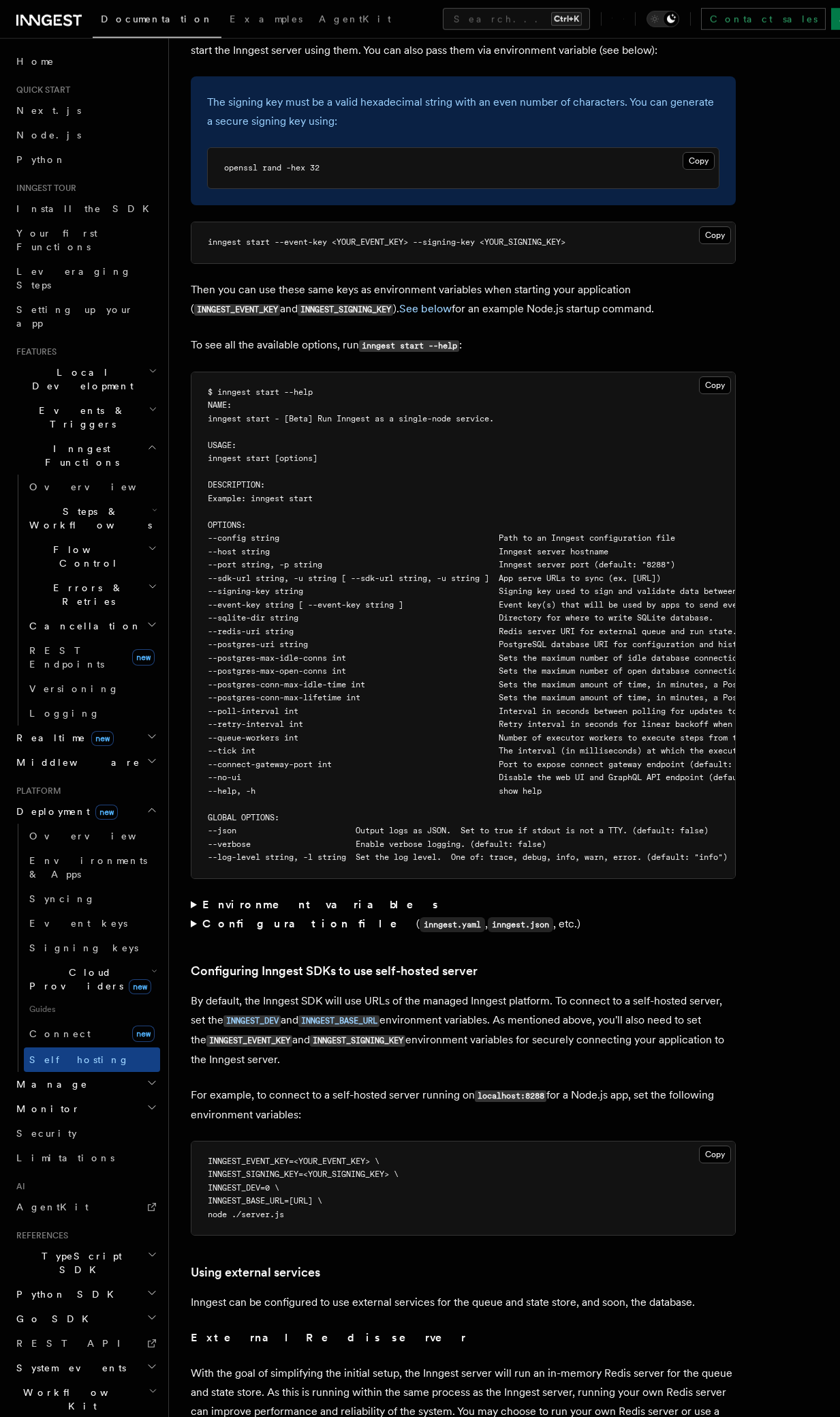
scroll to position [1960, 0]
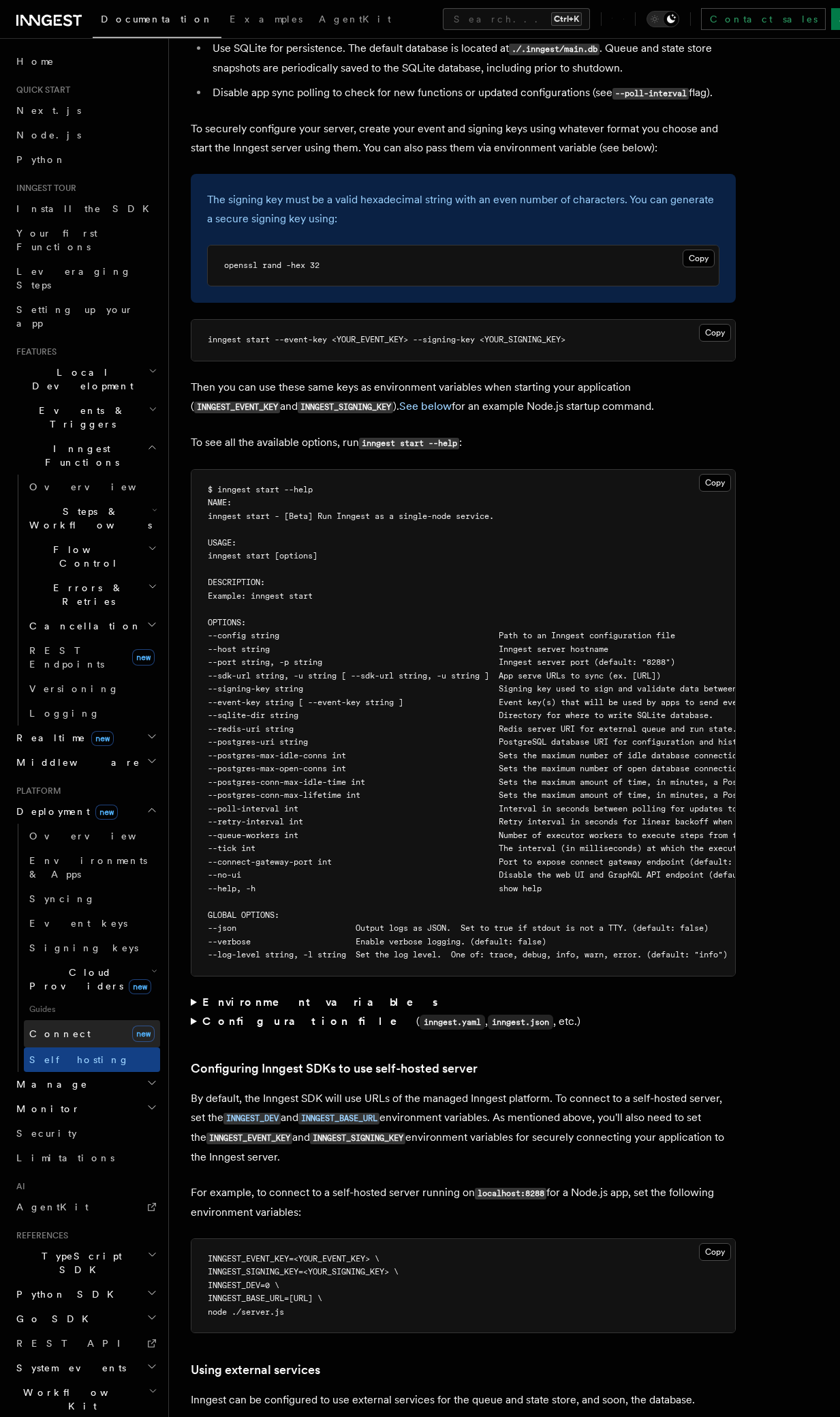
click at [78, 1020] on link "Connect new" at bounding box center [91, 1034] width 137 height 27
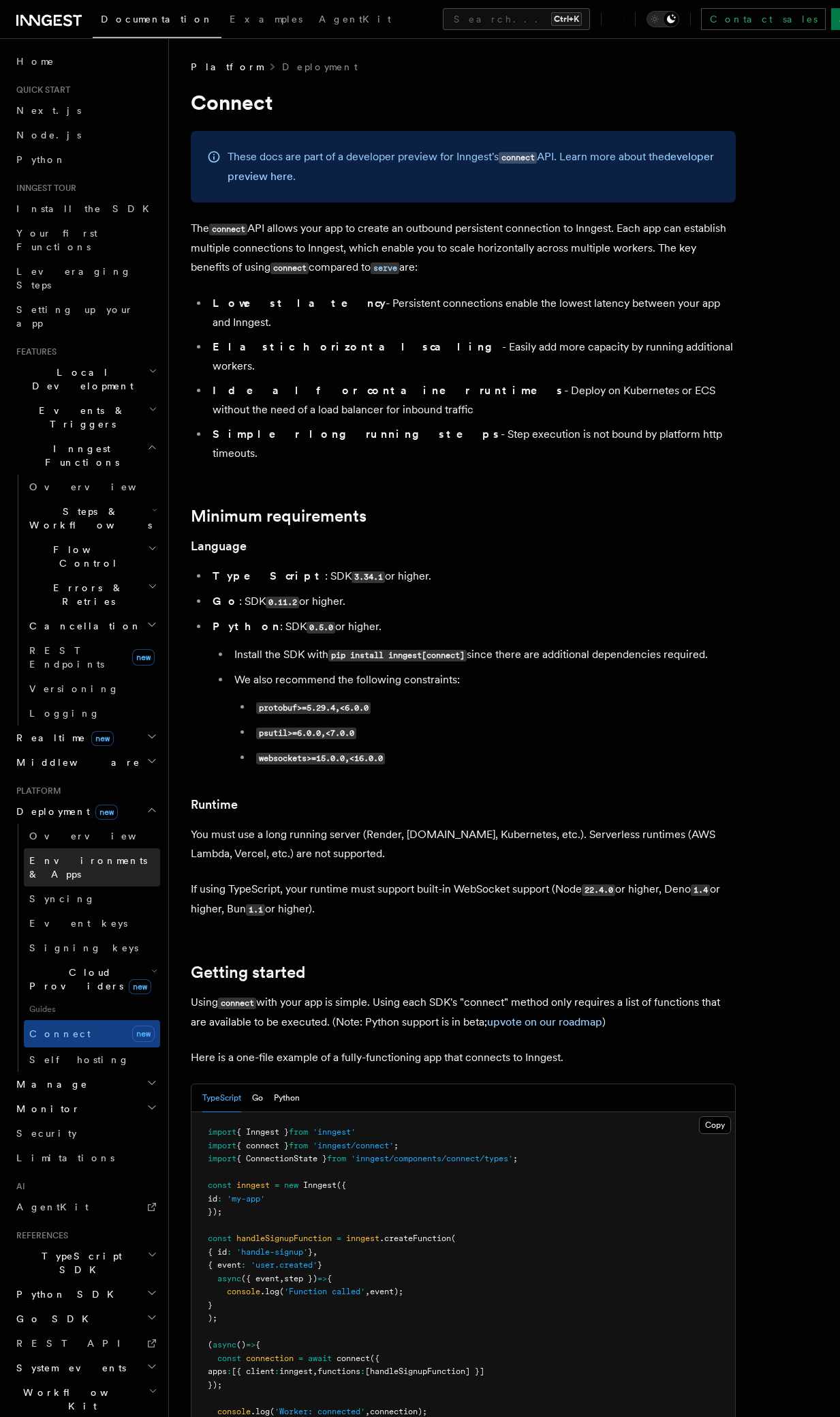
click at [75, 855] on span "Environments & Apps" at bounding box center [88, 868] width 118 height 24
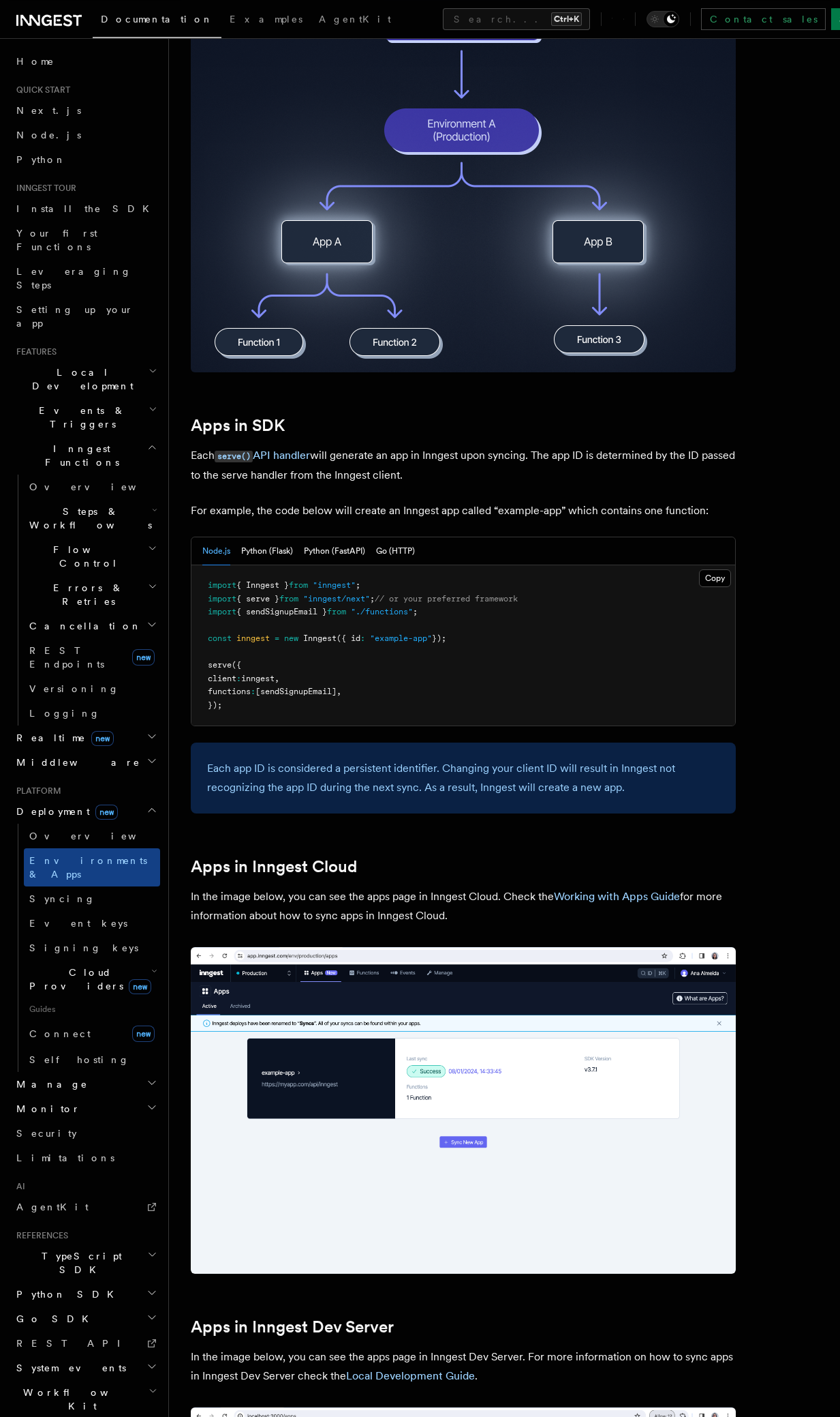
scroll to position [223, 0]
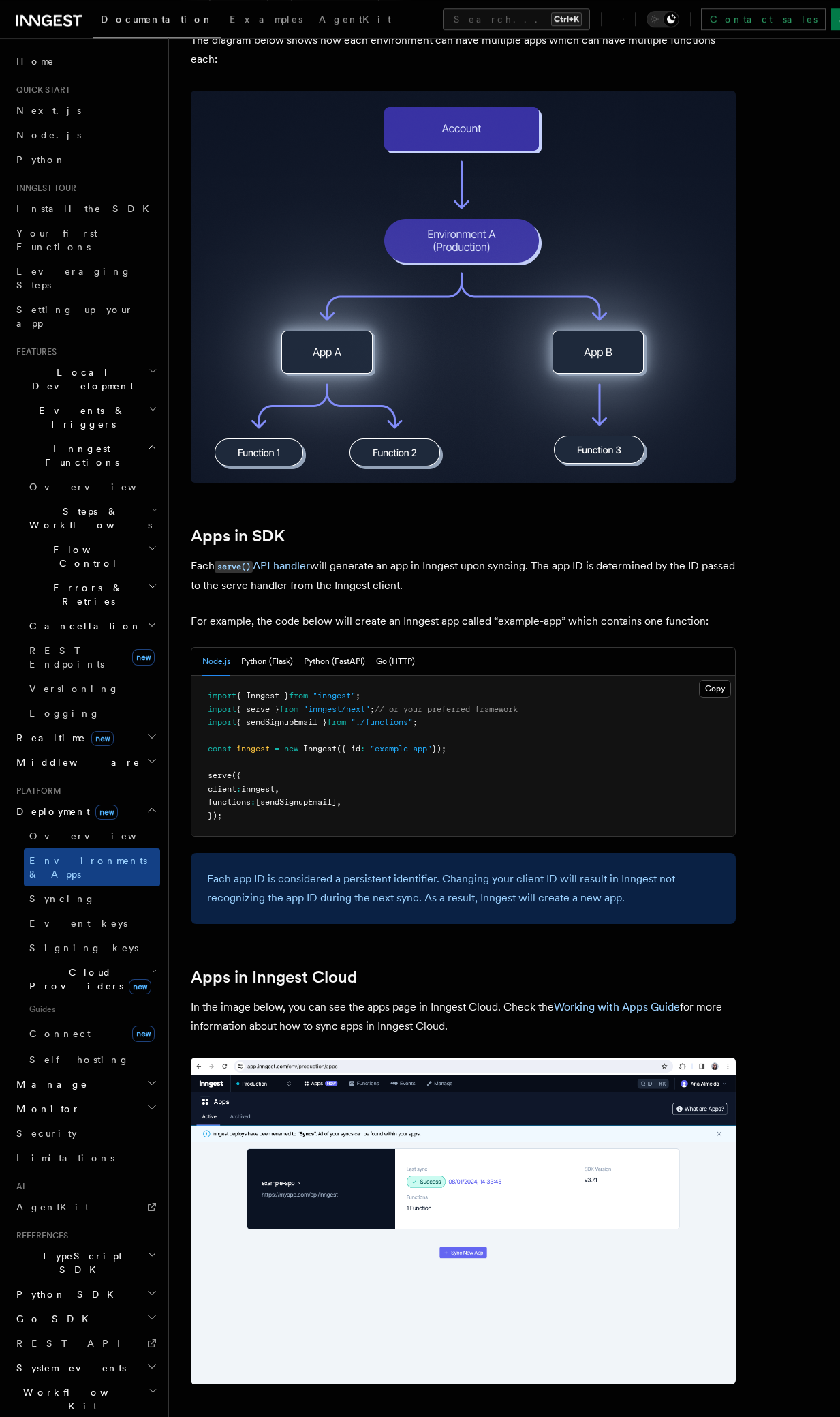
click at [150, 1249] on icon "button" at bounding box center [152, 1255] width 10 height 11
click at [65, 1390] on span "Send events" at bounding box center [83, 1395] width 107 height 11
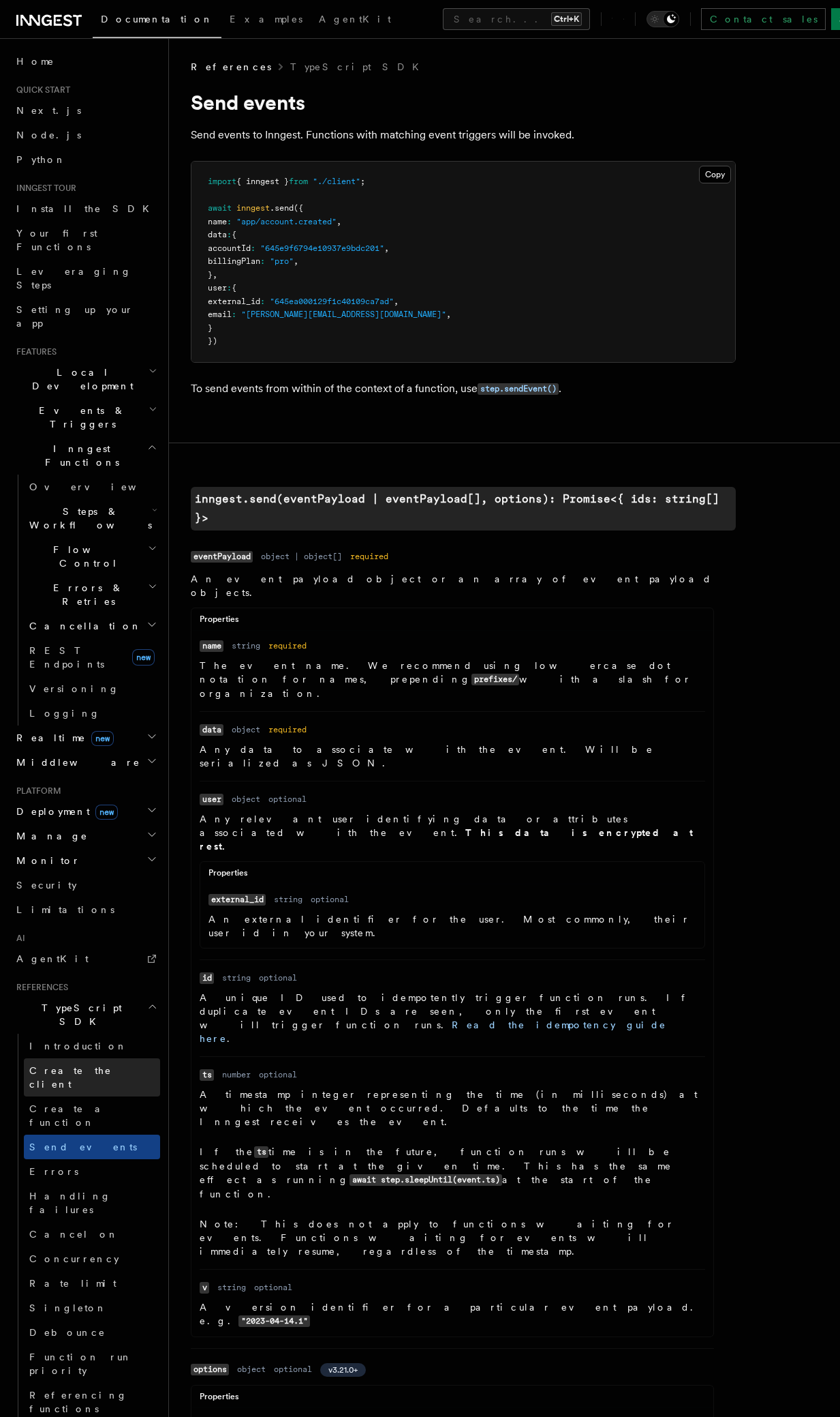
click at [71, 1066] on span "Create the client" at bounding box center [71, 1078] width 83 height 24
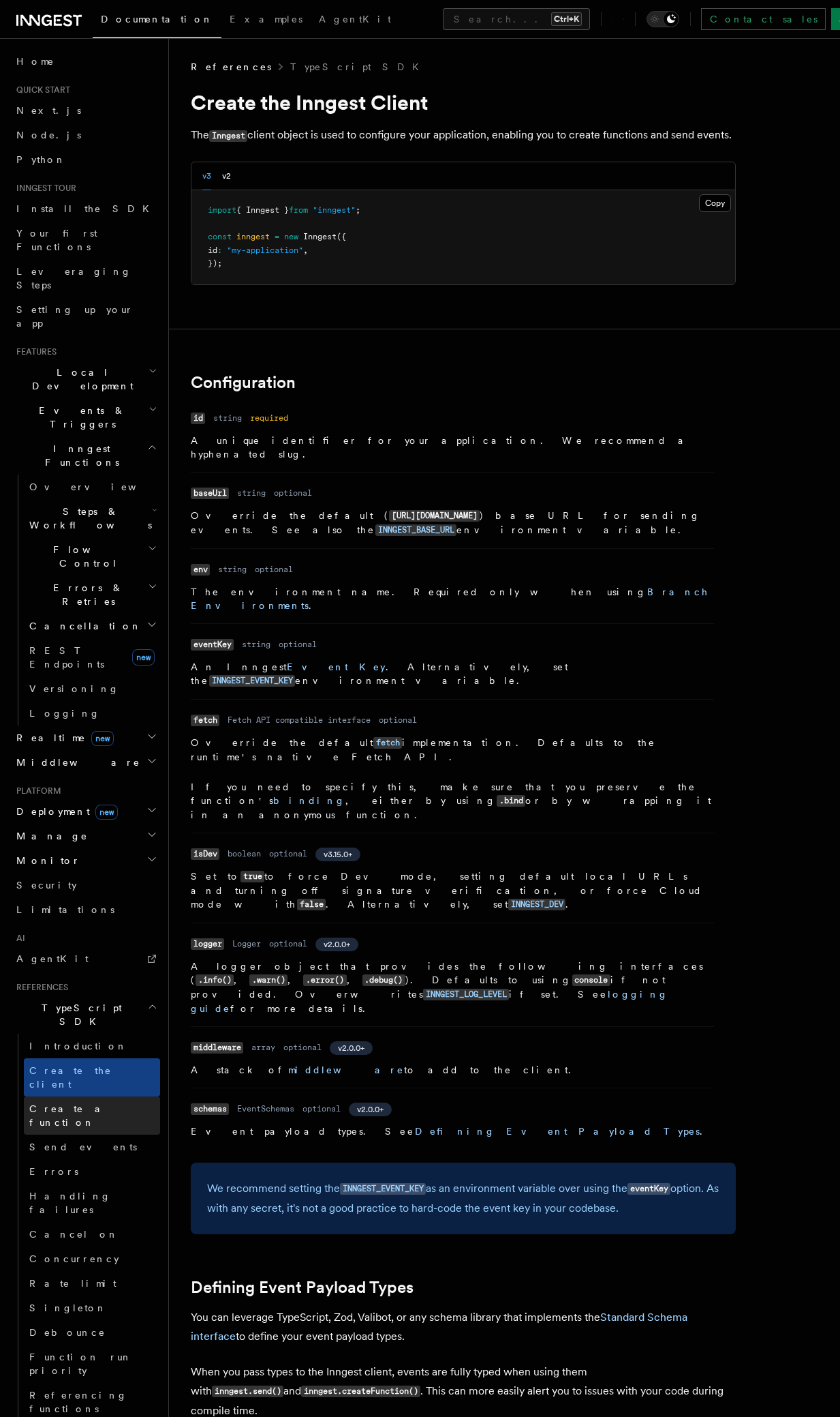
click at [101, 1103] on span "Create a function" at bounding box center [70, 1116] width 81 height 24
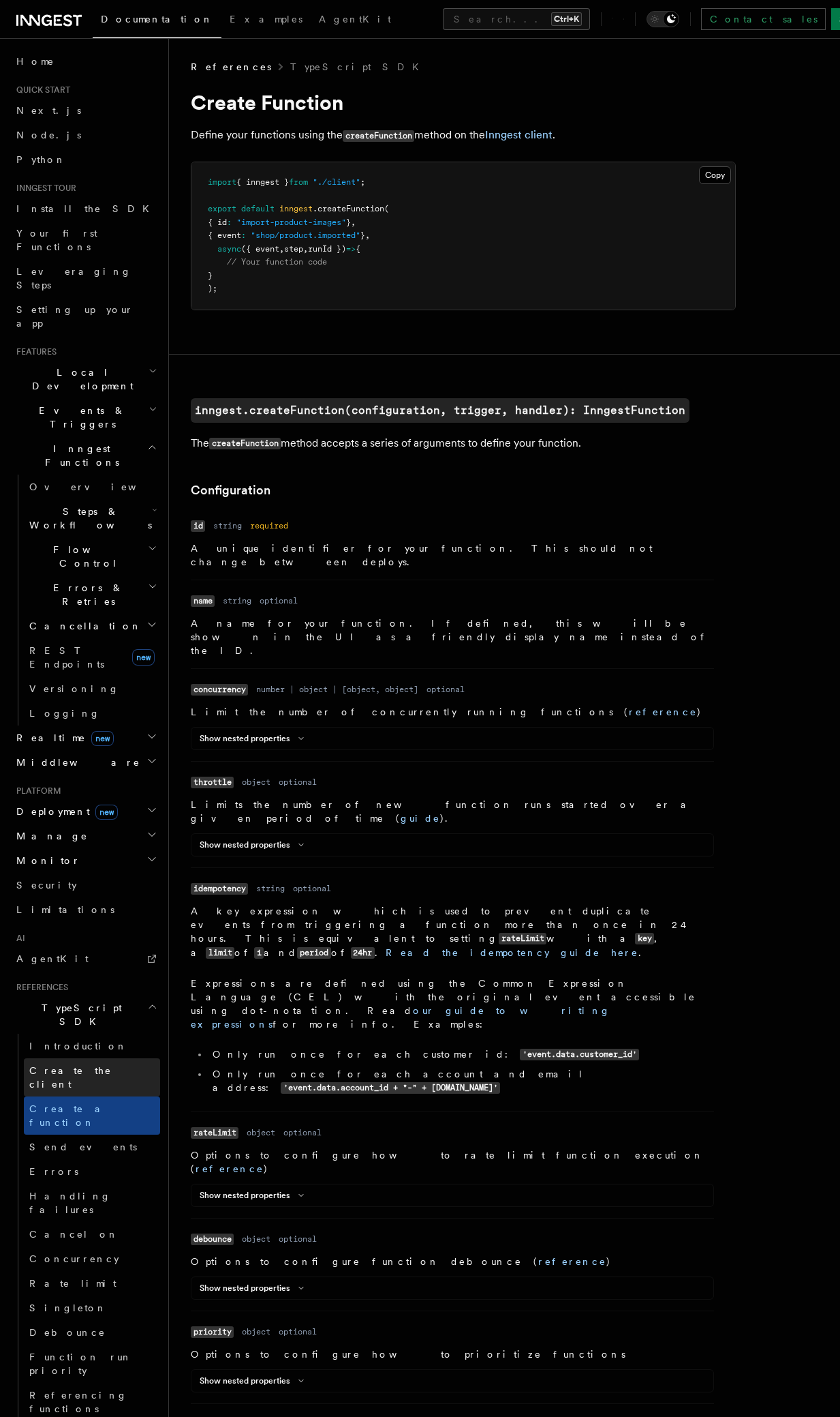
click at [69, 1064] on span "Create the client" at bounding box center [94, 1077] width 131 height 27
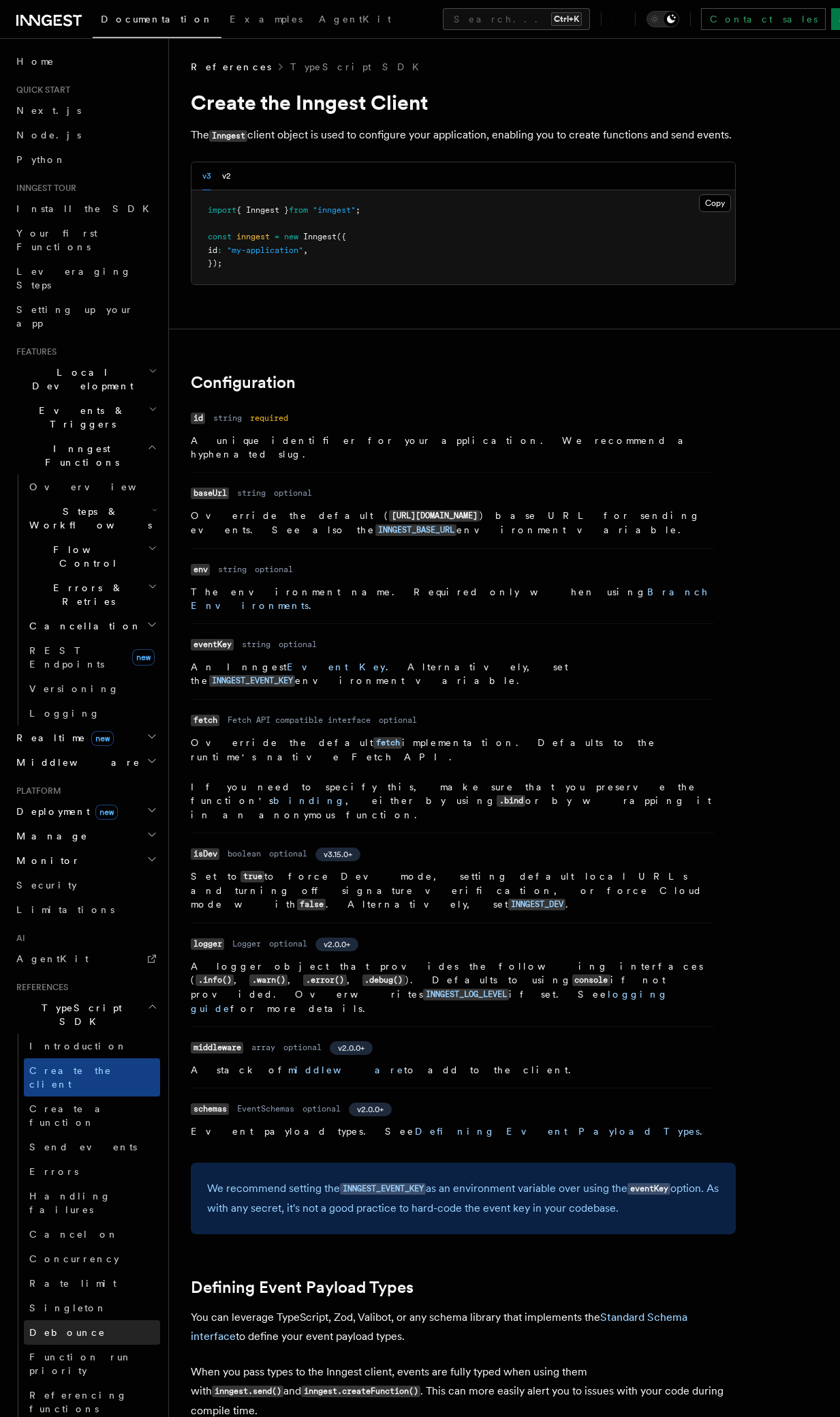
click at [60, 1326] on span "Debounce" at bounding box center [67, 1332] width 76 height 13
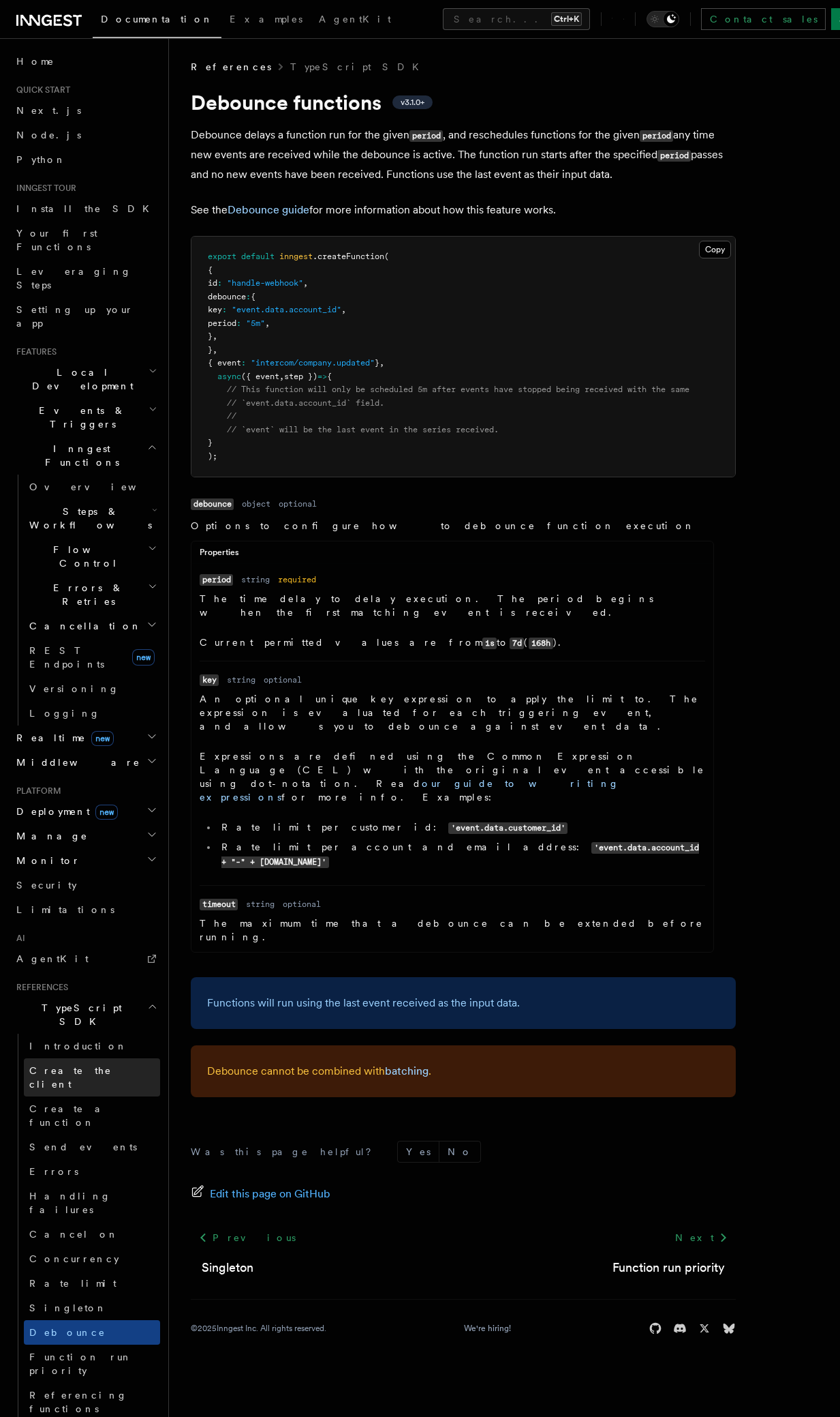
click at [69, 1066] on span "Create the client" at bounding box center [71, 1078] width 83 height 24
